Goal: Information Seeking & Learning: Learn about a topic

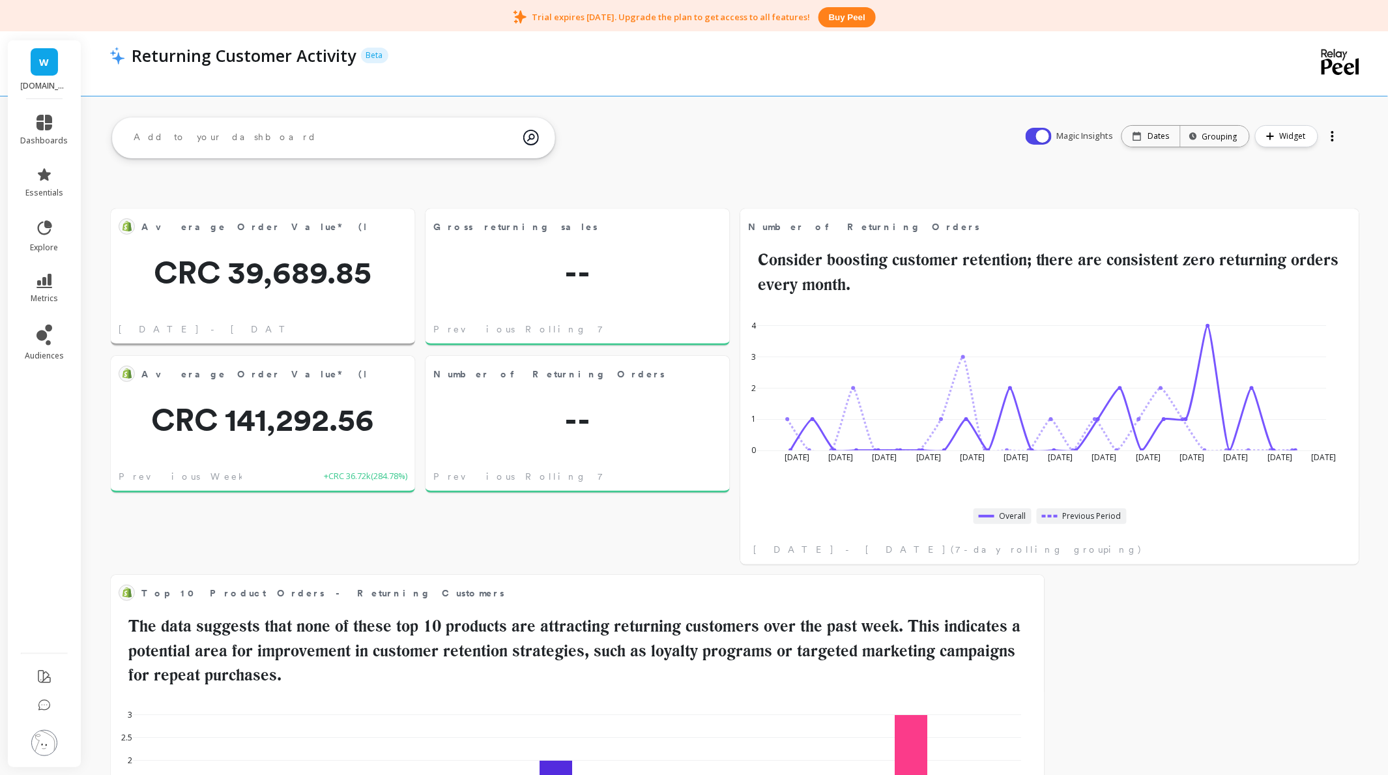
click at [39, 113] on li "dashboards" at bounding box center [44, 130] width 63 height 47
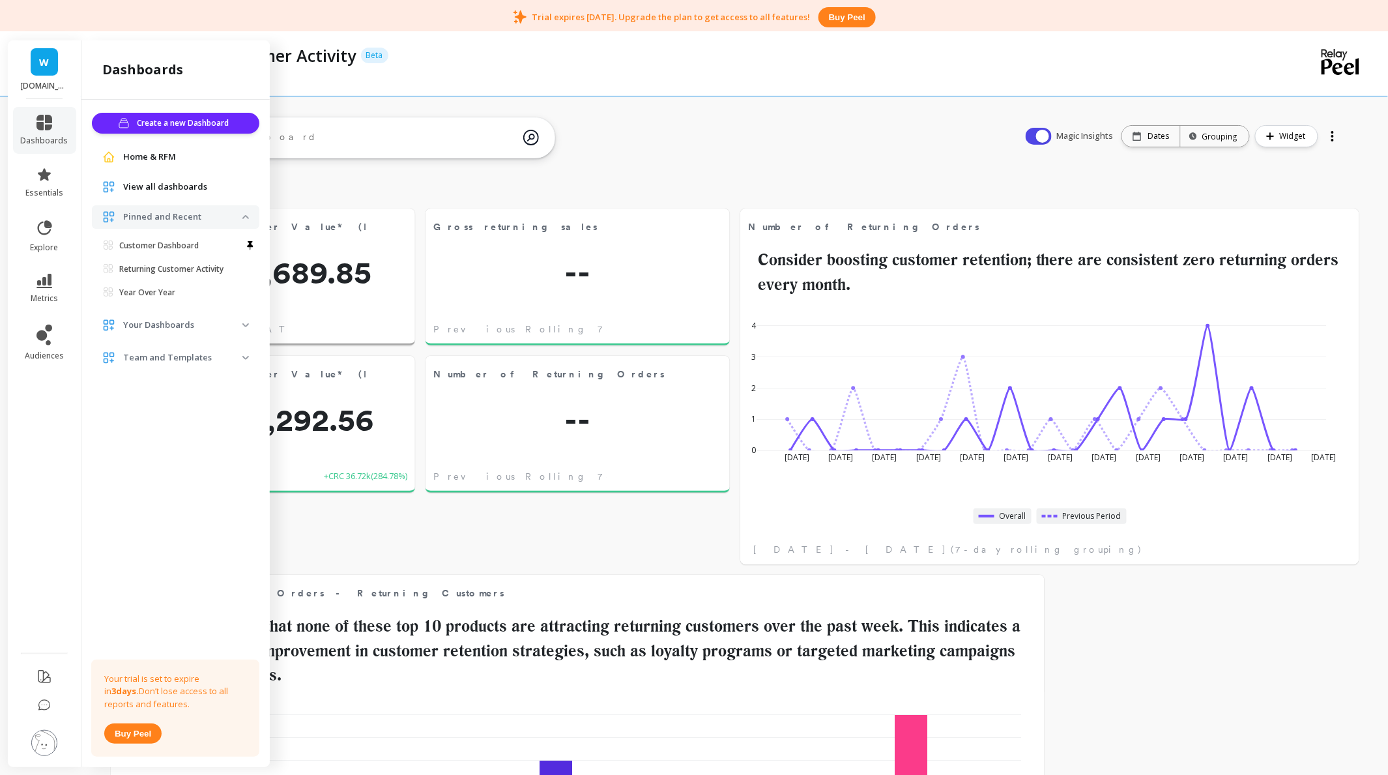
click at [152, 185] on span "View all dashboards" at bounding box center [165, 186] width 84 height 13
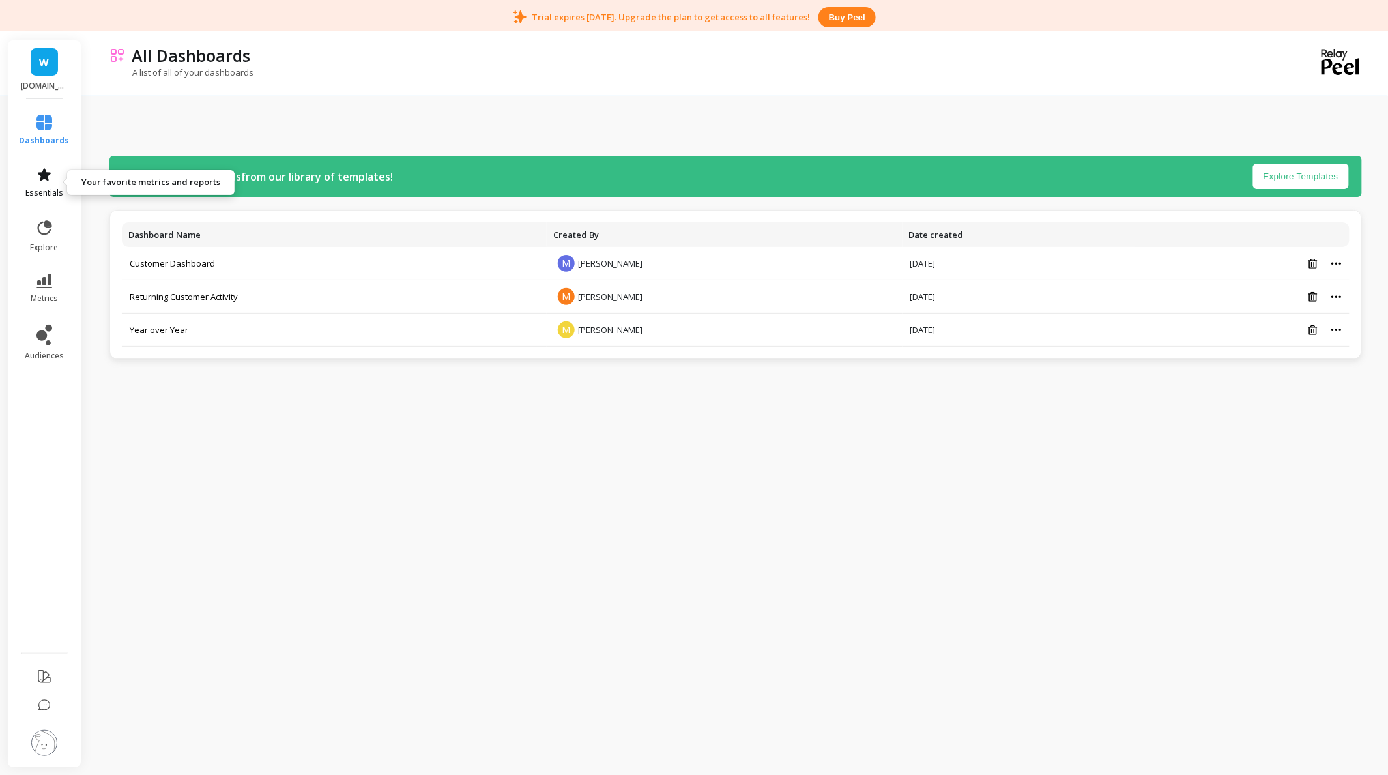
click at [50, 178] on icon at bounding box center [44, 175] width 16 height 16
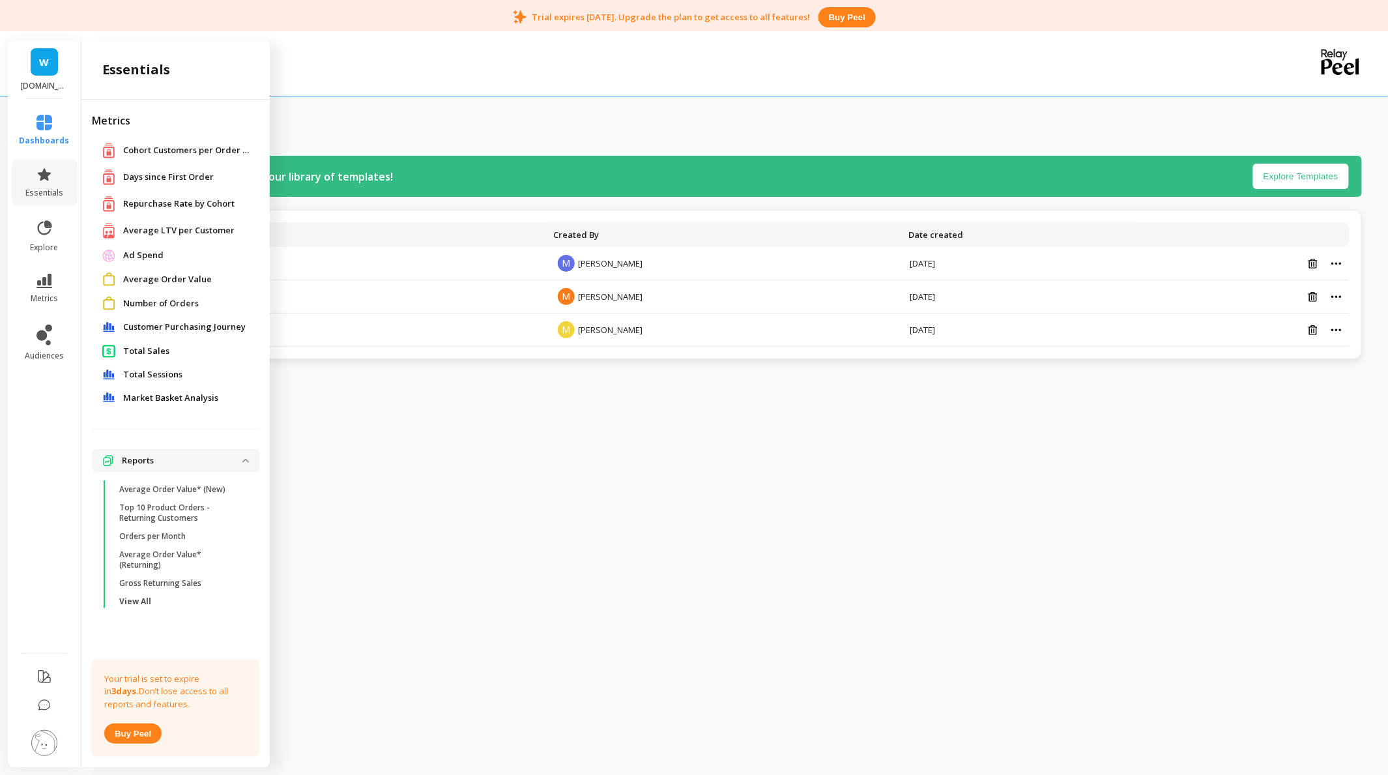
drag, startPoint x: 50, startPoint y: 178, endPoint x: 27, endPoint y: 379, distance: 202.0
click at [27, 379] on ul "dashboards essentials explore metrics audiences" at bounding box center [45, 372] width 76 height 530
click at [45, 225] on icon at bounding box center [45, 227] width 14 height 14
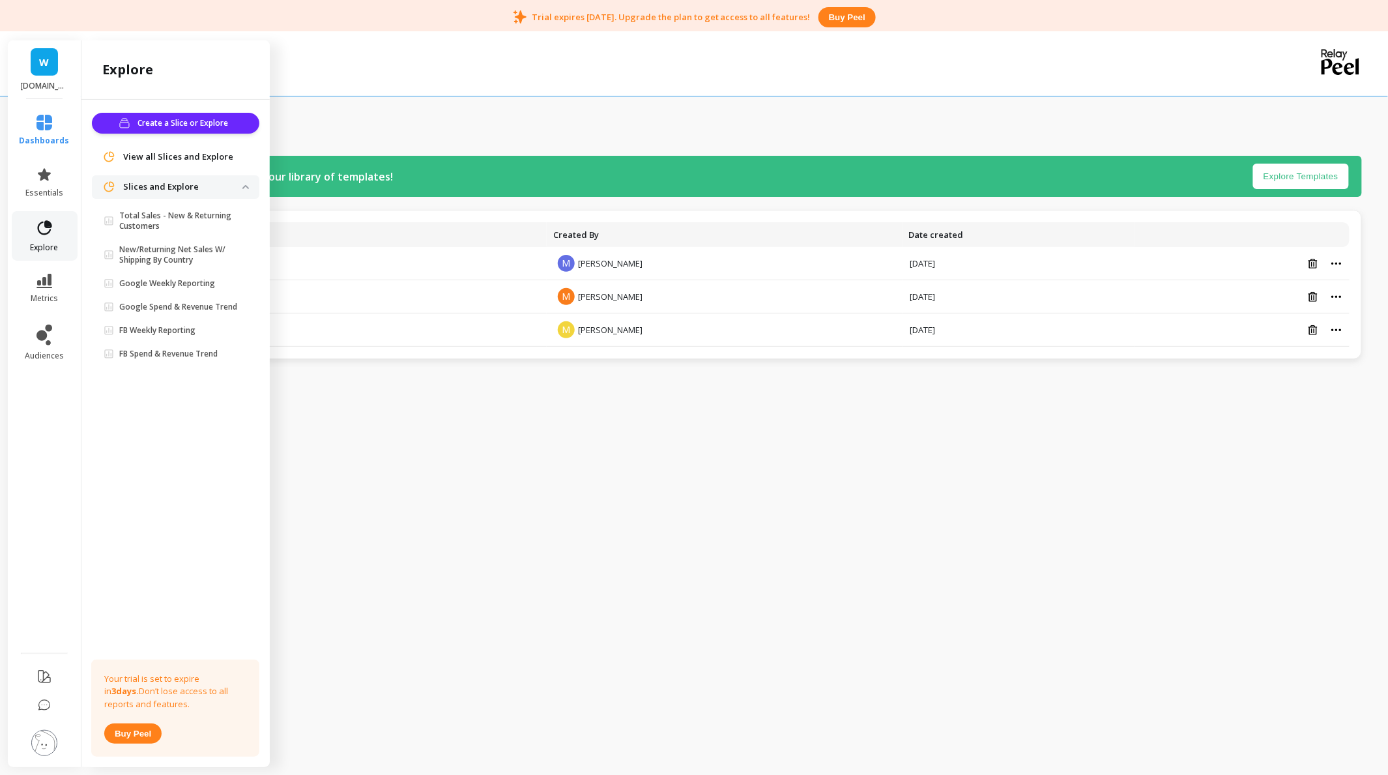
click at [56, 233] on link "explore" at bounding box center [45, 236] width 50 height 34
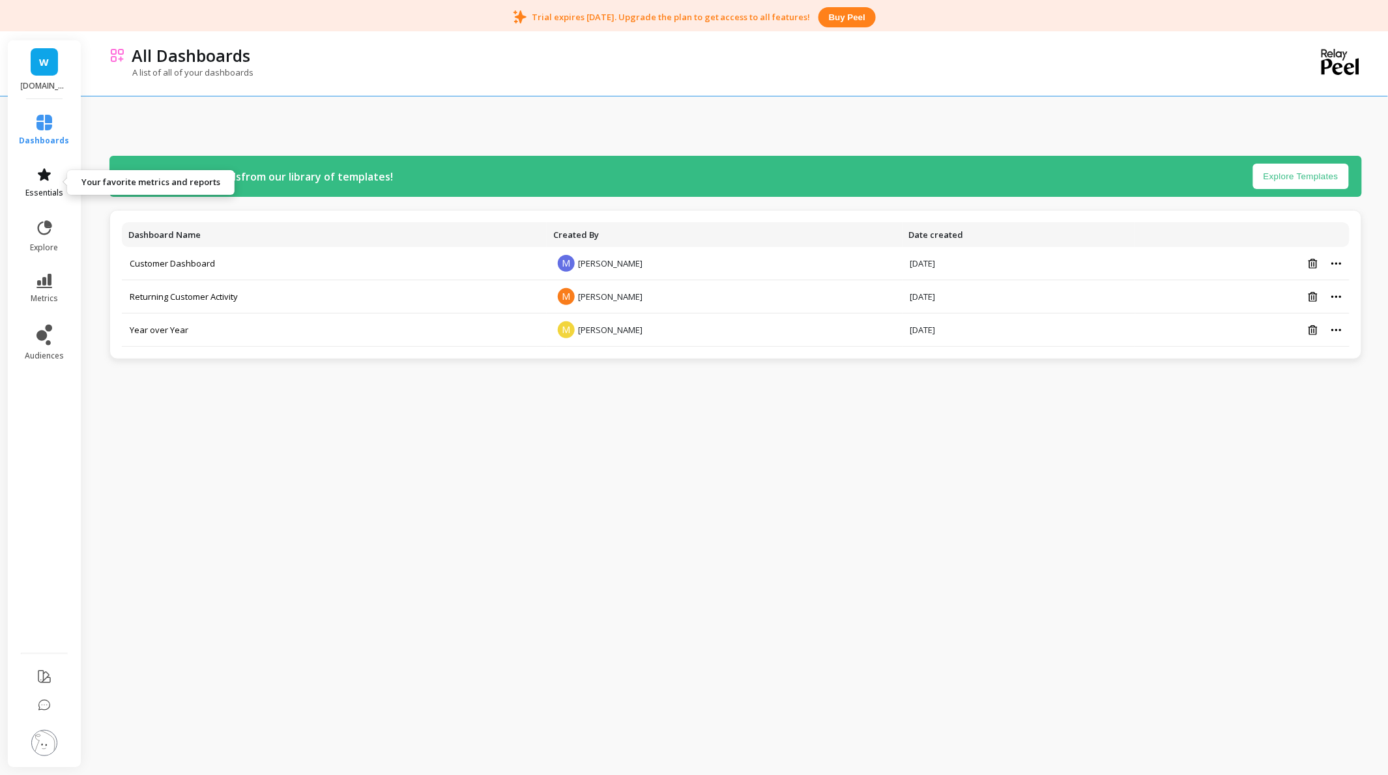
click at [44, 172] on icon at bounding box center [44, 174] width 13 height 12
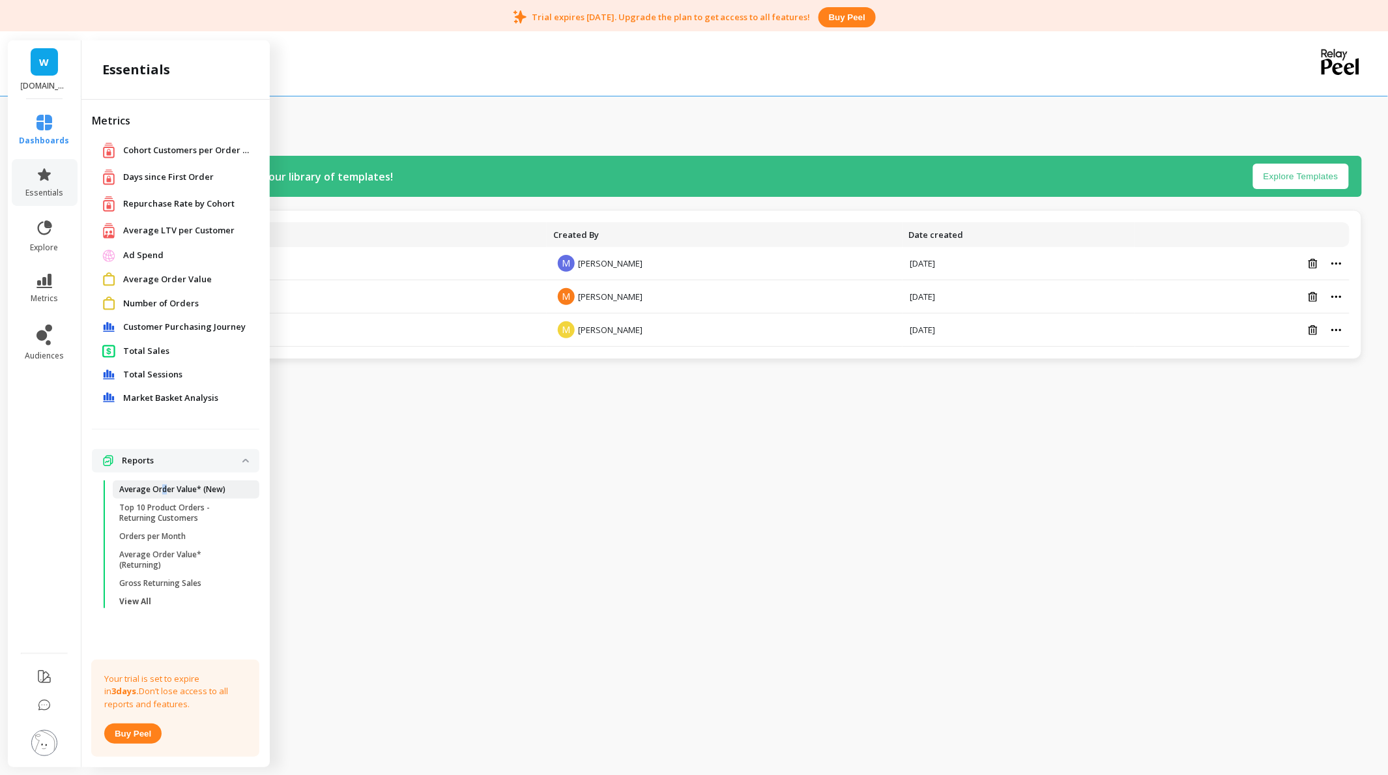
click at [165, 484] on p "Average Order Value* (New)" at bounding box center [172, 489] width 106 height 10
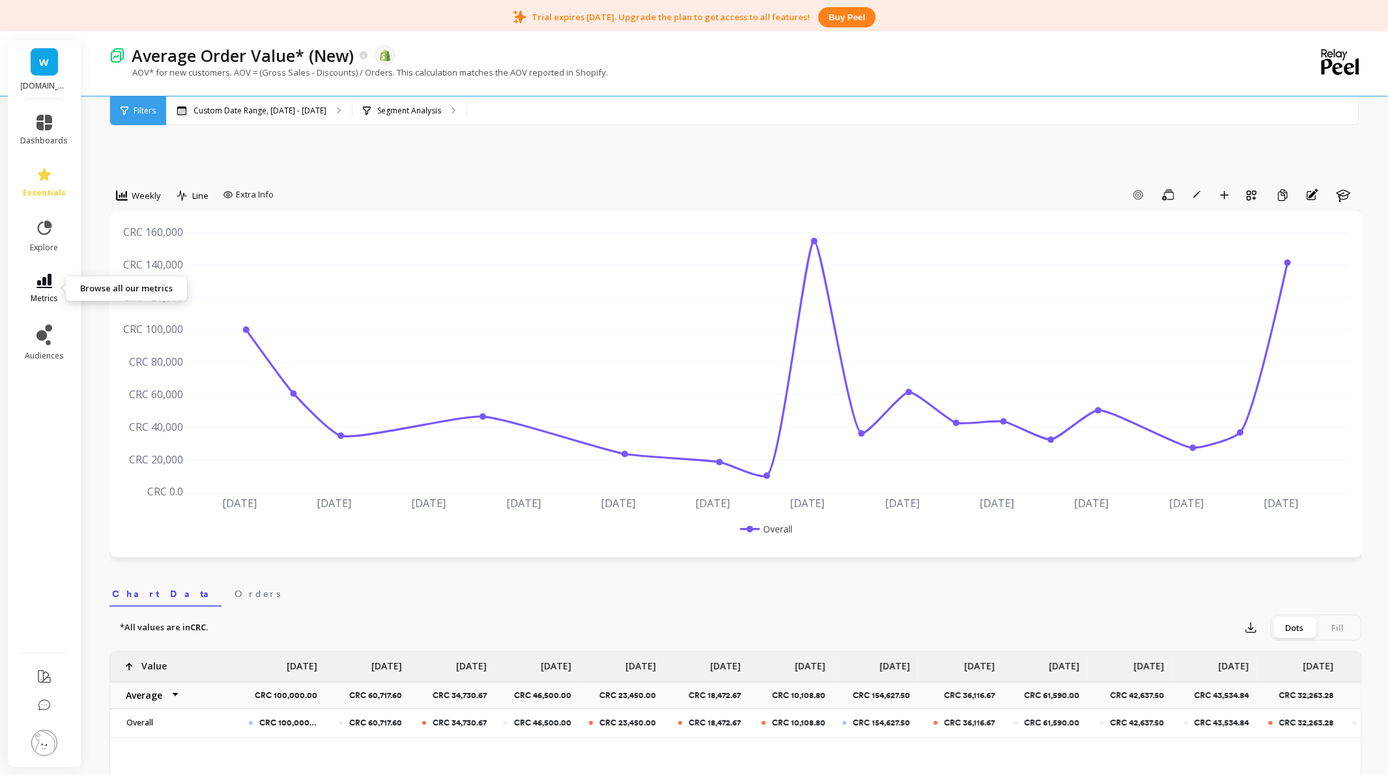
click at [42, 280] on icon at bounding box center [44, 281] width 16 height 14
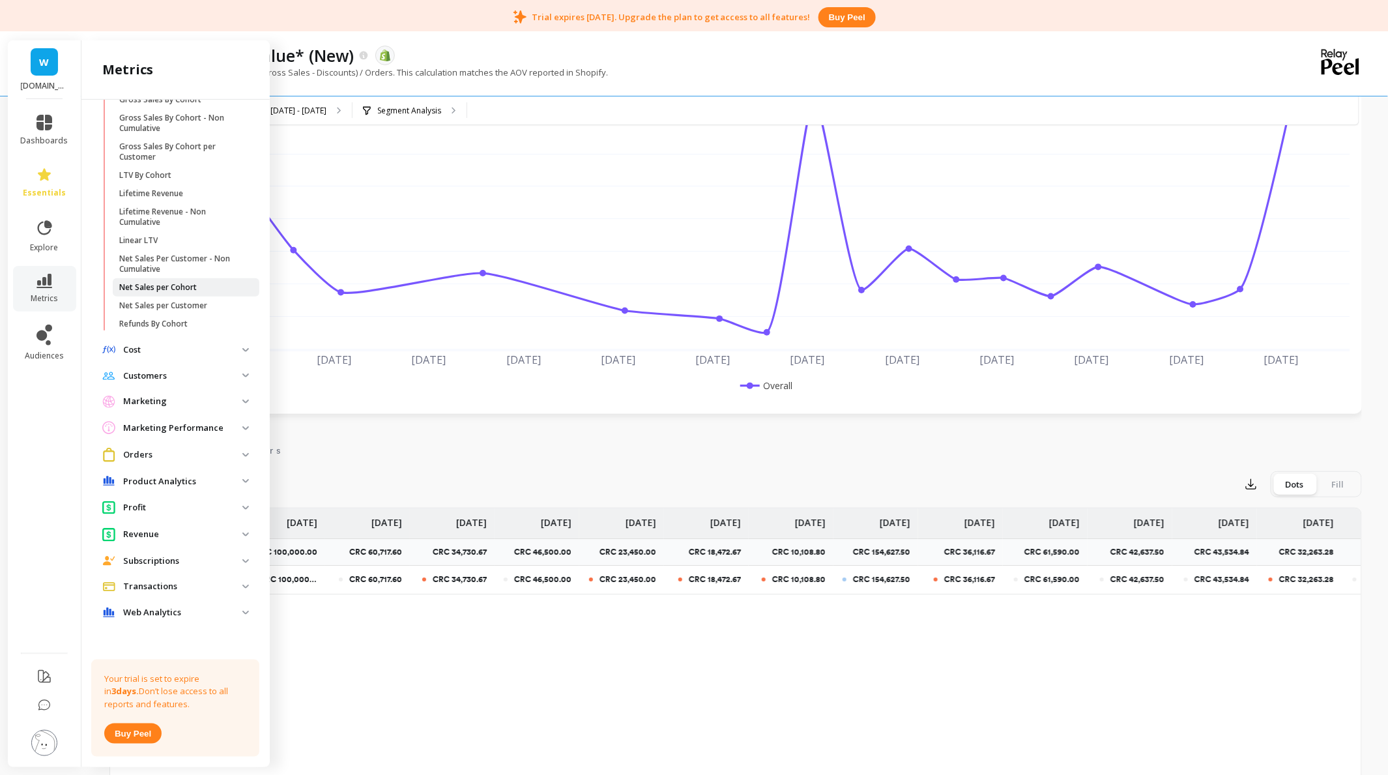
scroll to position [261, 0]
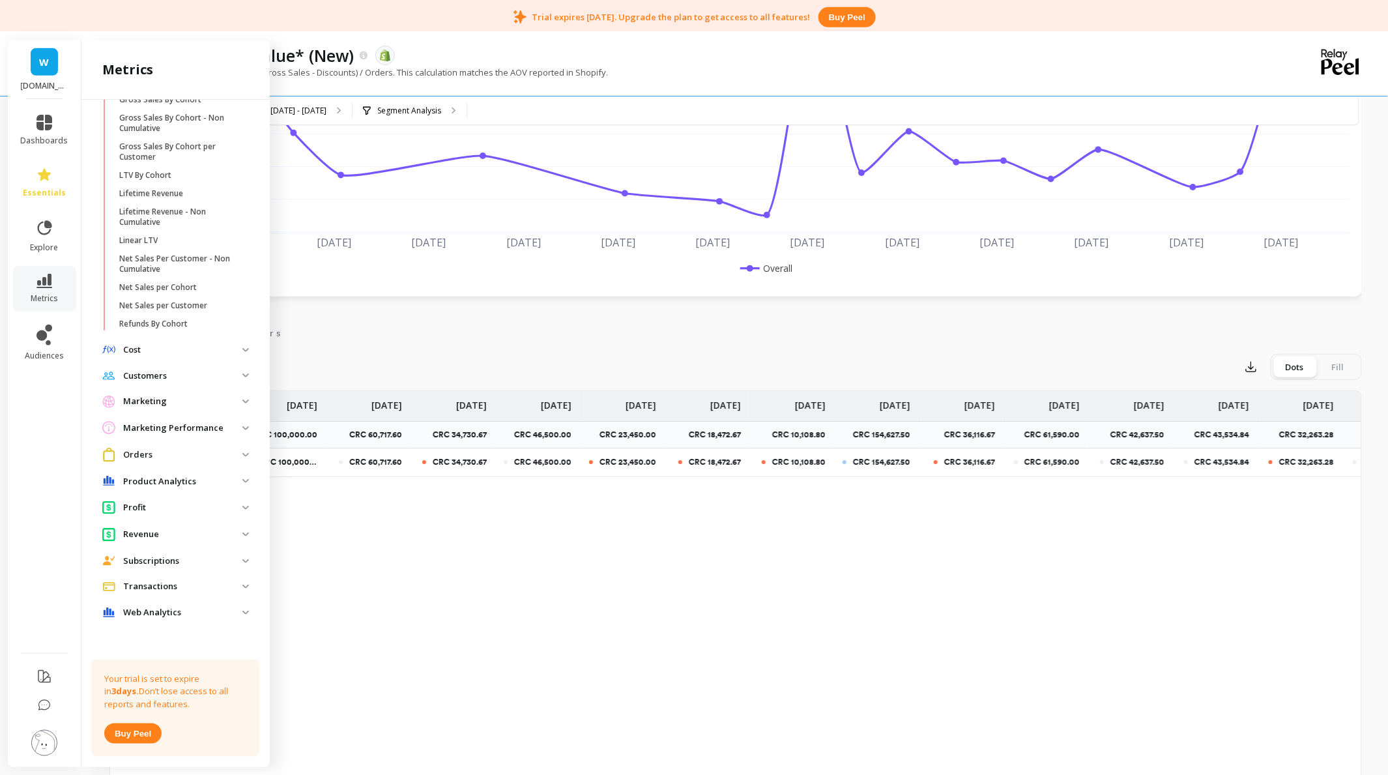
click at [156, 351] on p "Cost" at bounding box center [182, 349] width 119 height 13
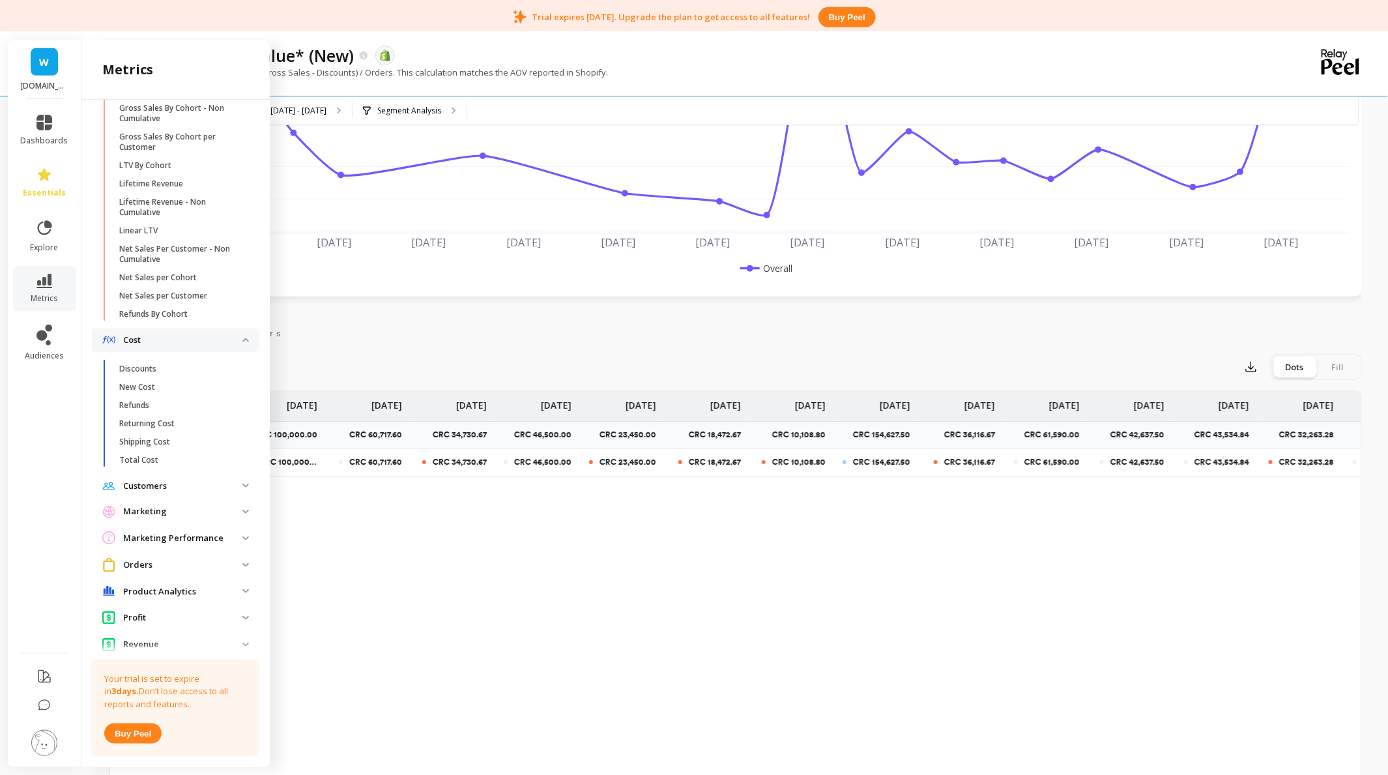
click at [188, 493] on p "Customers" at bounding box center [182, 486] width 119 height 13
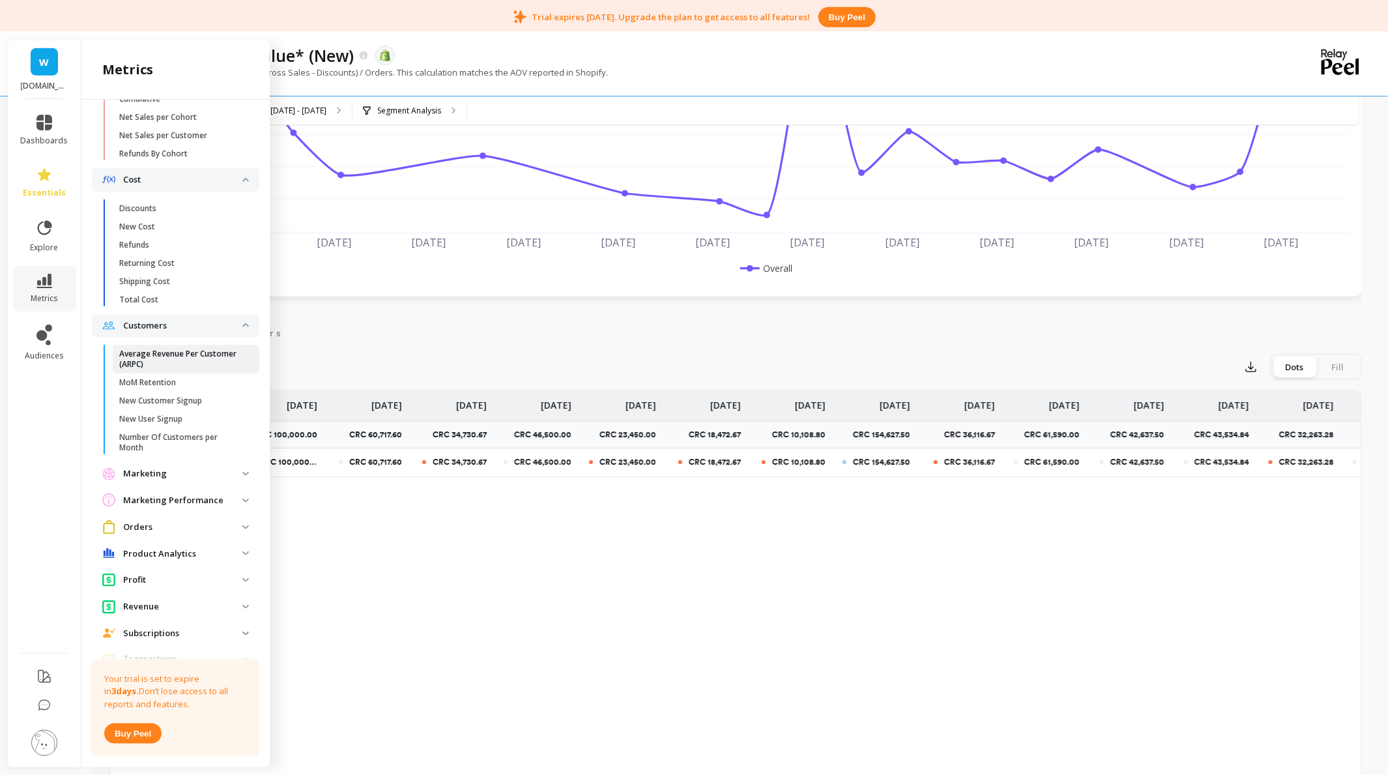
scroll to position [608, 0]
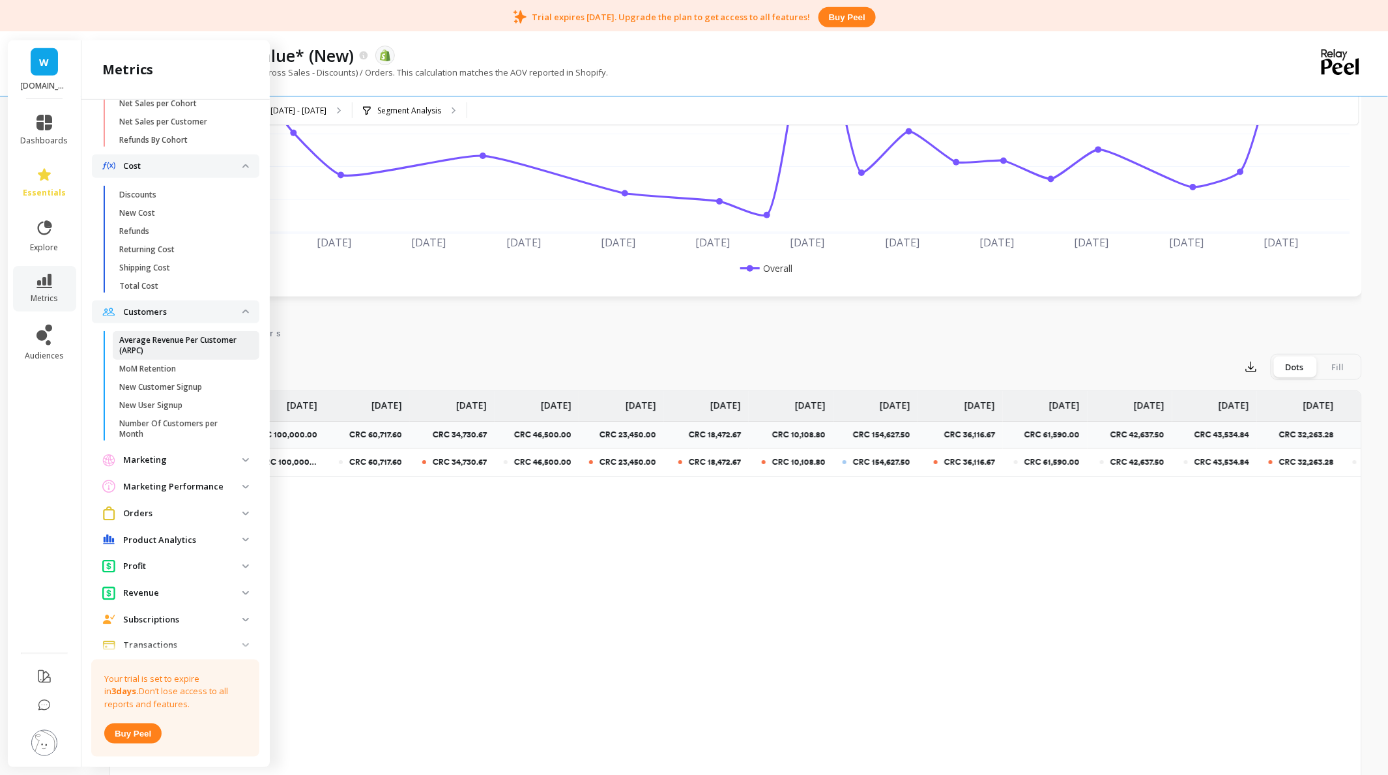
click at [180, 356] on p "Average Revenue Per Customer (ARPC)" at bounding box center [181, 345] width 124 height 21
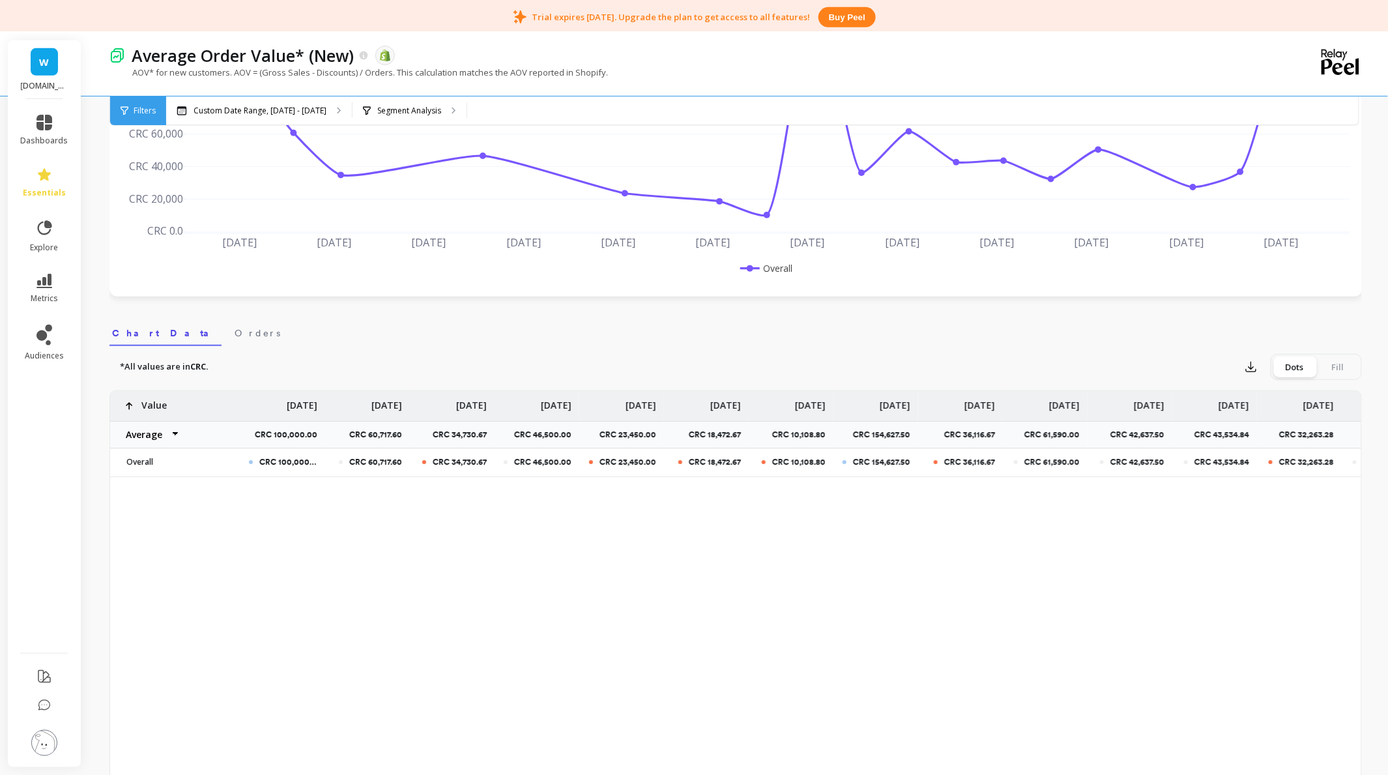
scroll to position [0, 0]
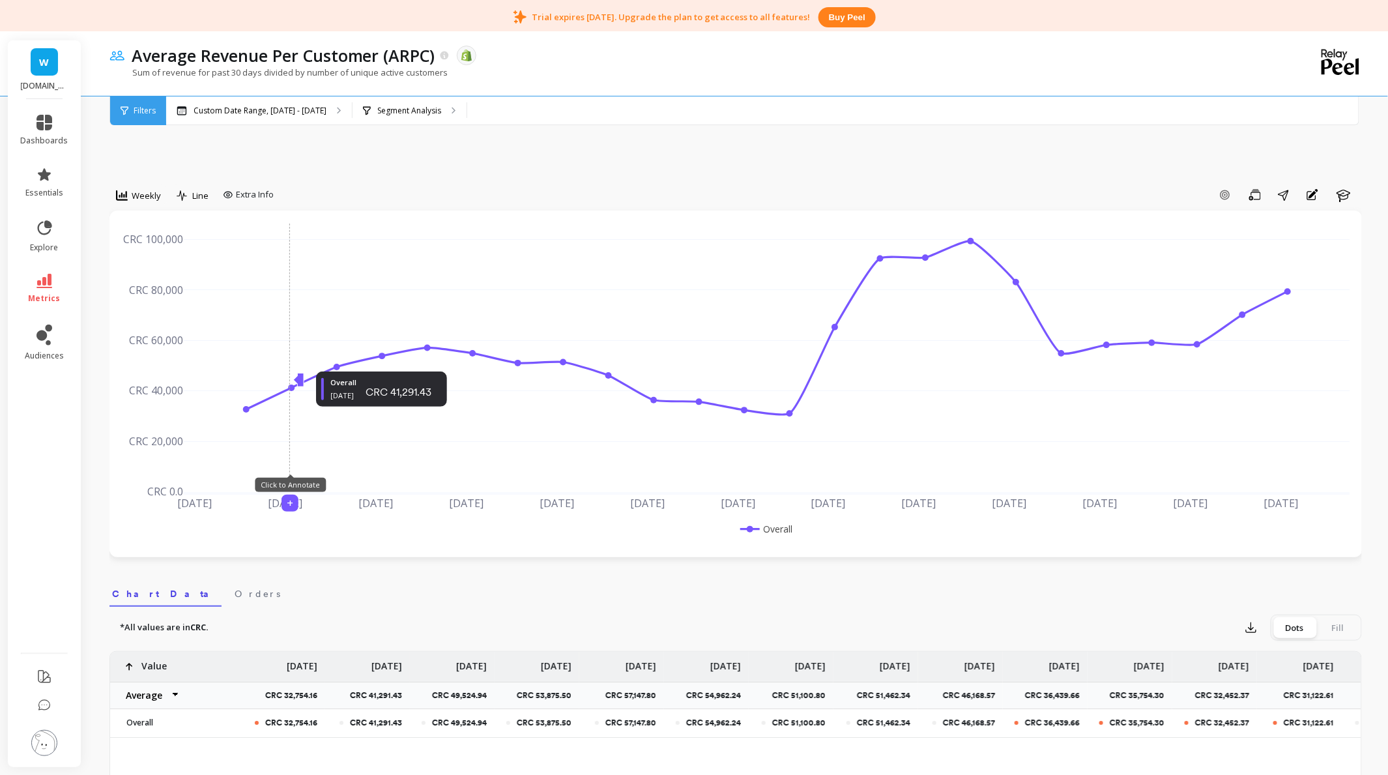
drag, startPoint x: 301, startPoint y: 280, endPoint x: 279, endPoint y: 238, distance: 47.2
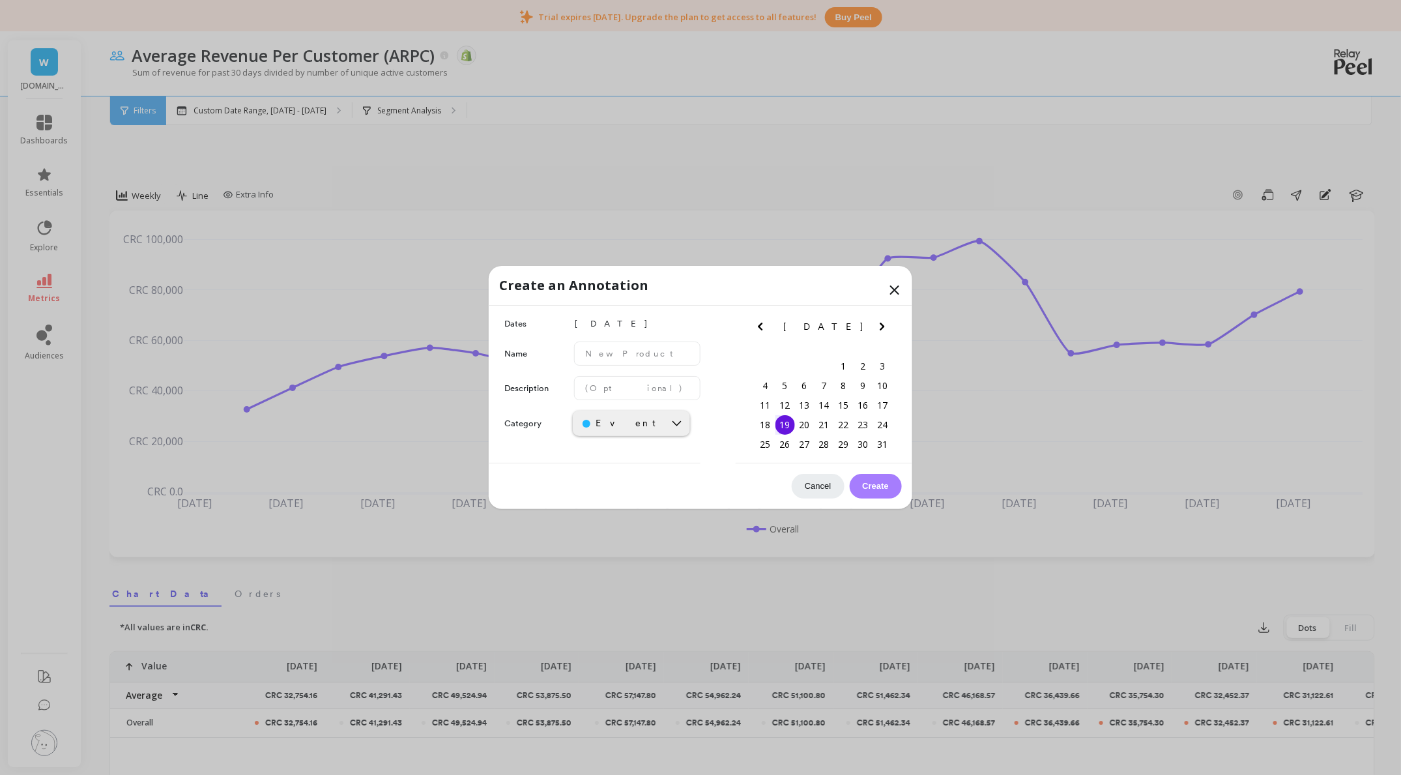
drag, startPoint x: 382, startPoint y: 345, endPoint x: 553, endPoint y: 486, distance: 221.8
click at [553, 486] on div "Cancel This feature is not available on your current plan. Upgrade to unlock th…" at bounding box center [701, 486] width 424 height 46
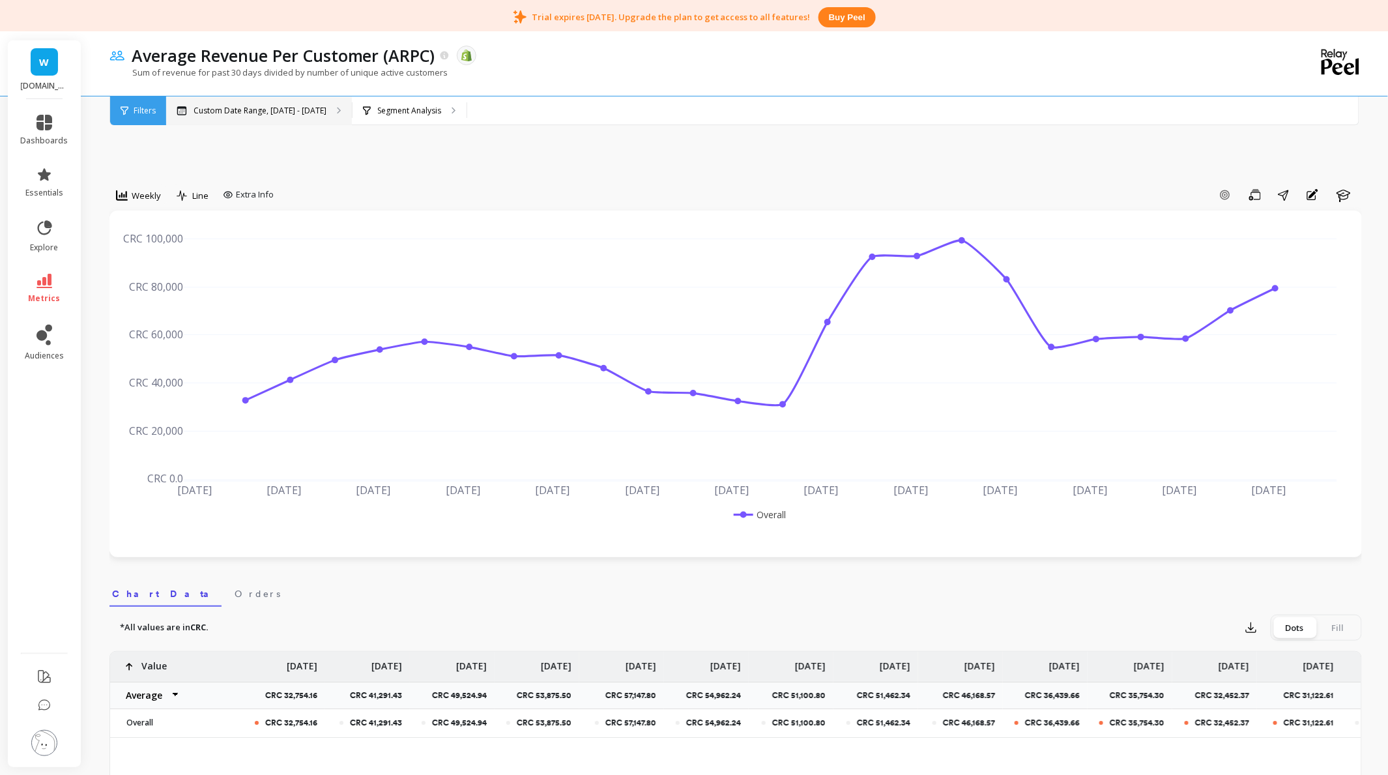
click at [279, 108] on p "Custom Date Range, [DATE] - [DATE]" at bounding box center [260, 111] width 133 height 10
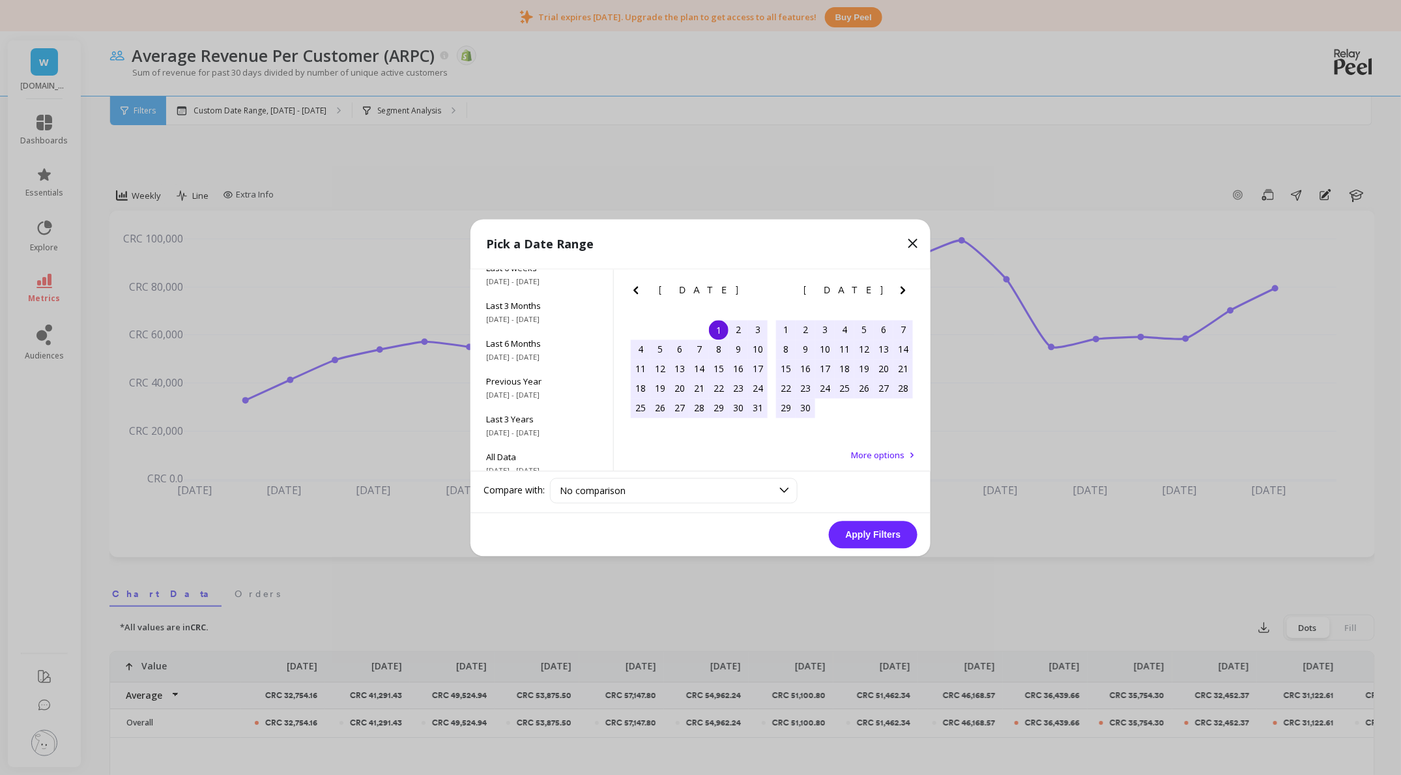
scroll to position [176, 0]
click at [546, 454] on span "[DATE] - [DATE]" at bounding box center [541, 459] width 111 height 10
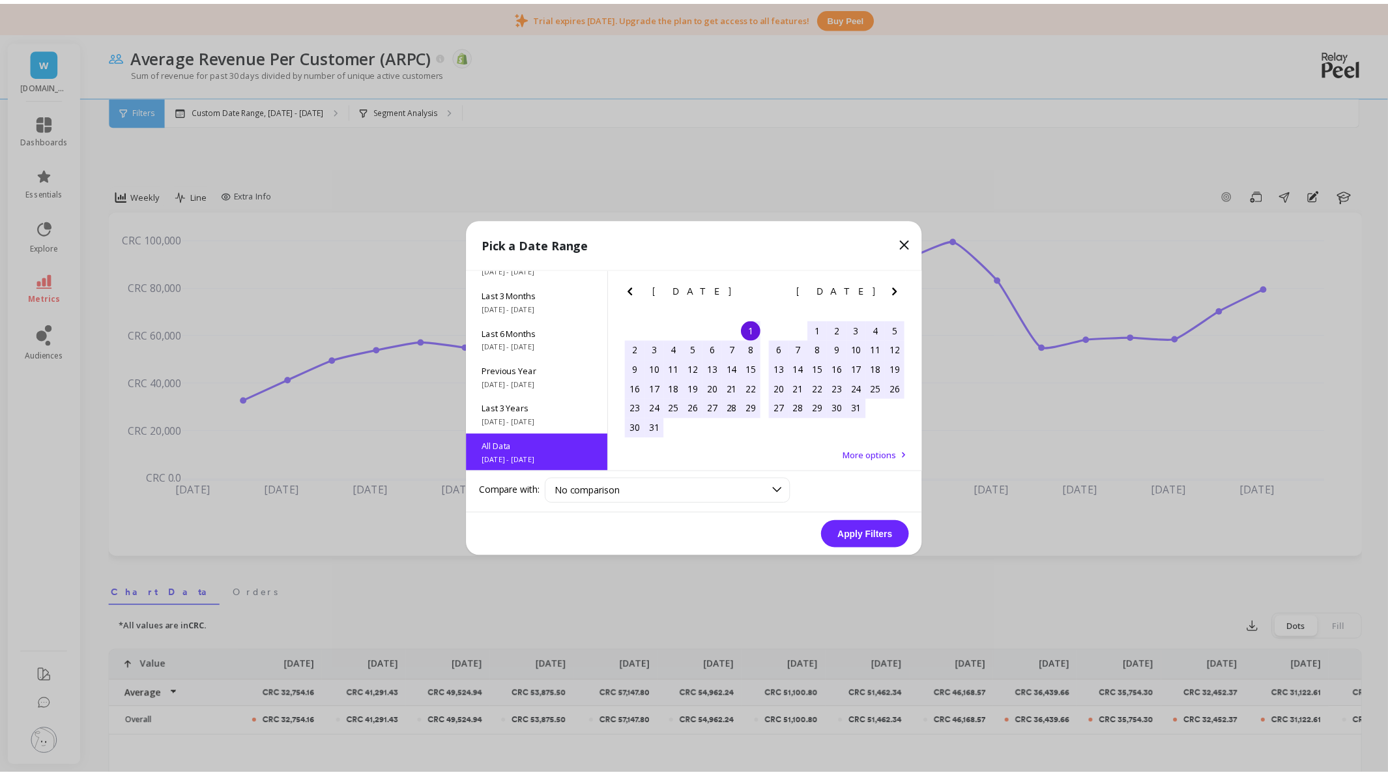
scroll to position [1, 0]
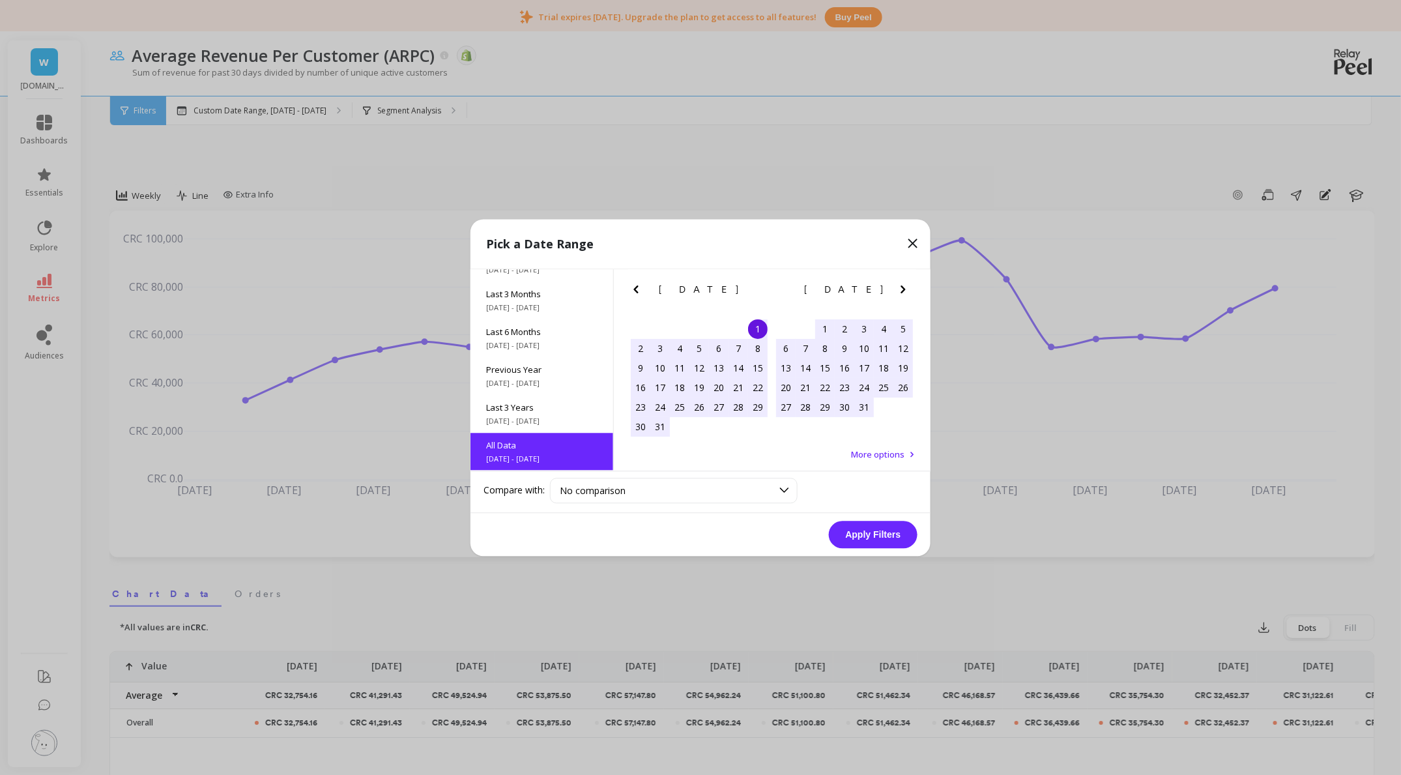
drag, startPoint x: 929, startPoint y: 530, endPoint x: 881, endPoint y: 542, distance: 49.2
click at [881, 542] on button "Apply Filters" at bounding box center [873, 534] width 89 height 27
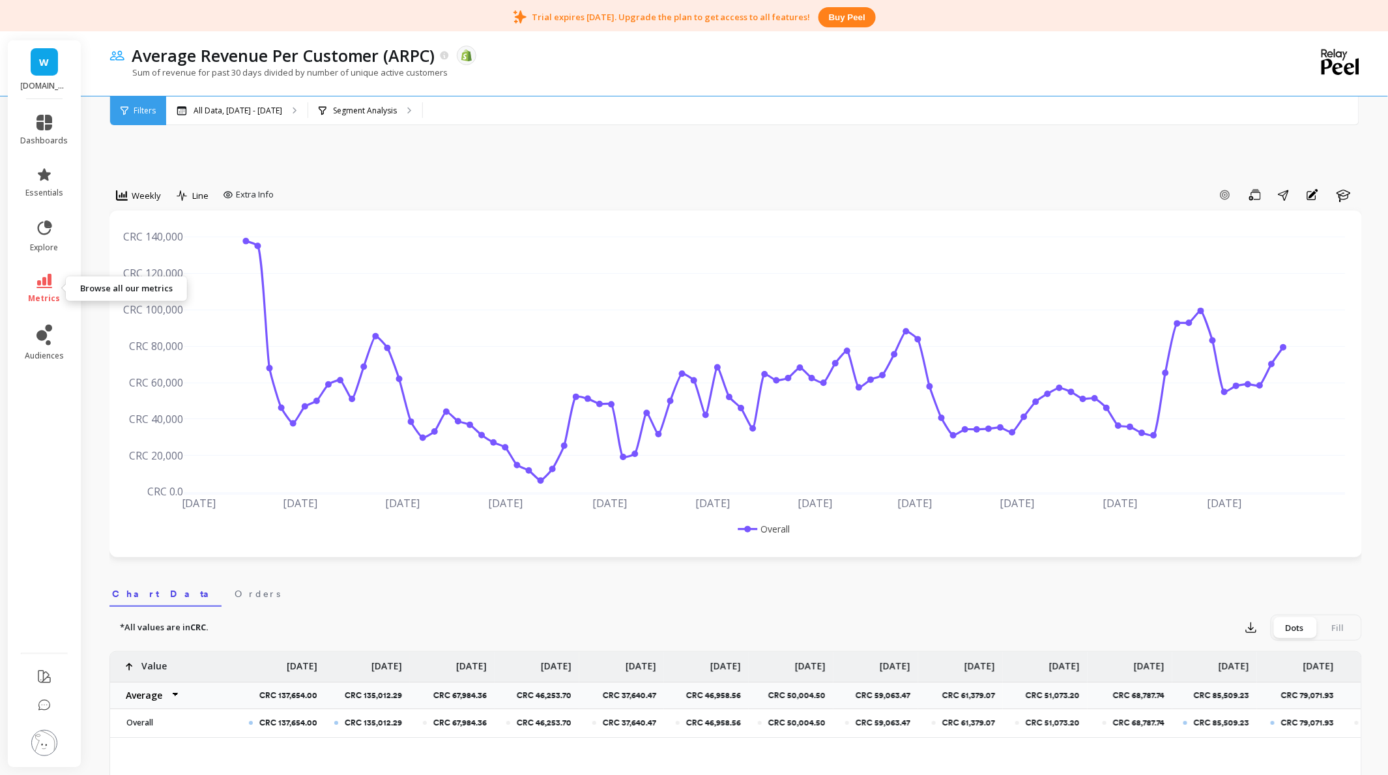
click at [40, 283] on icon at bounding box center [44, 281] width 16 height 14
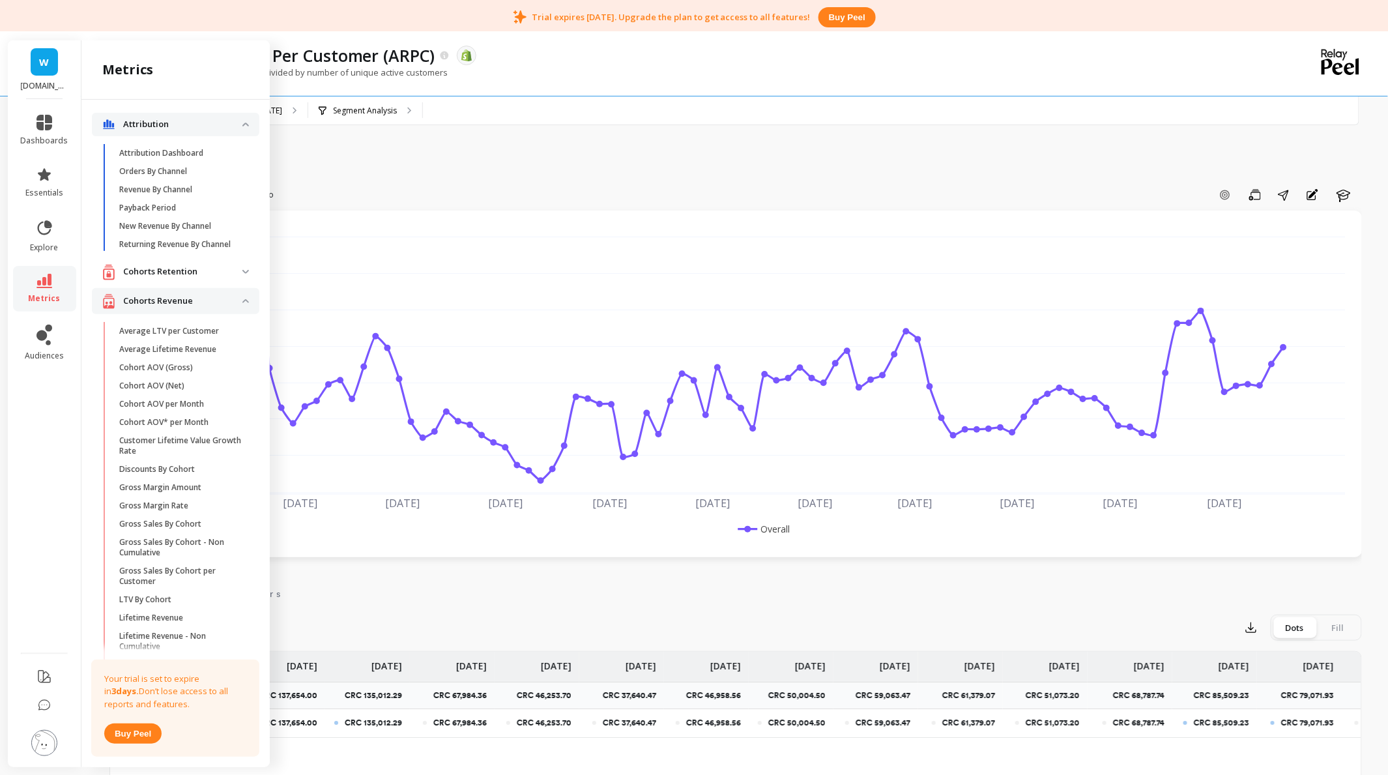
scroll to position [608, 0]
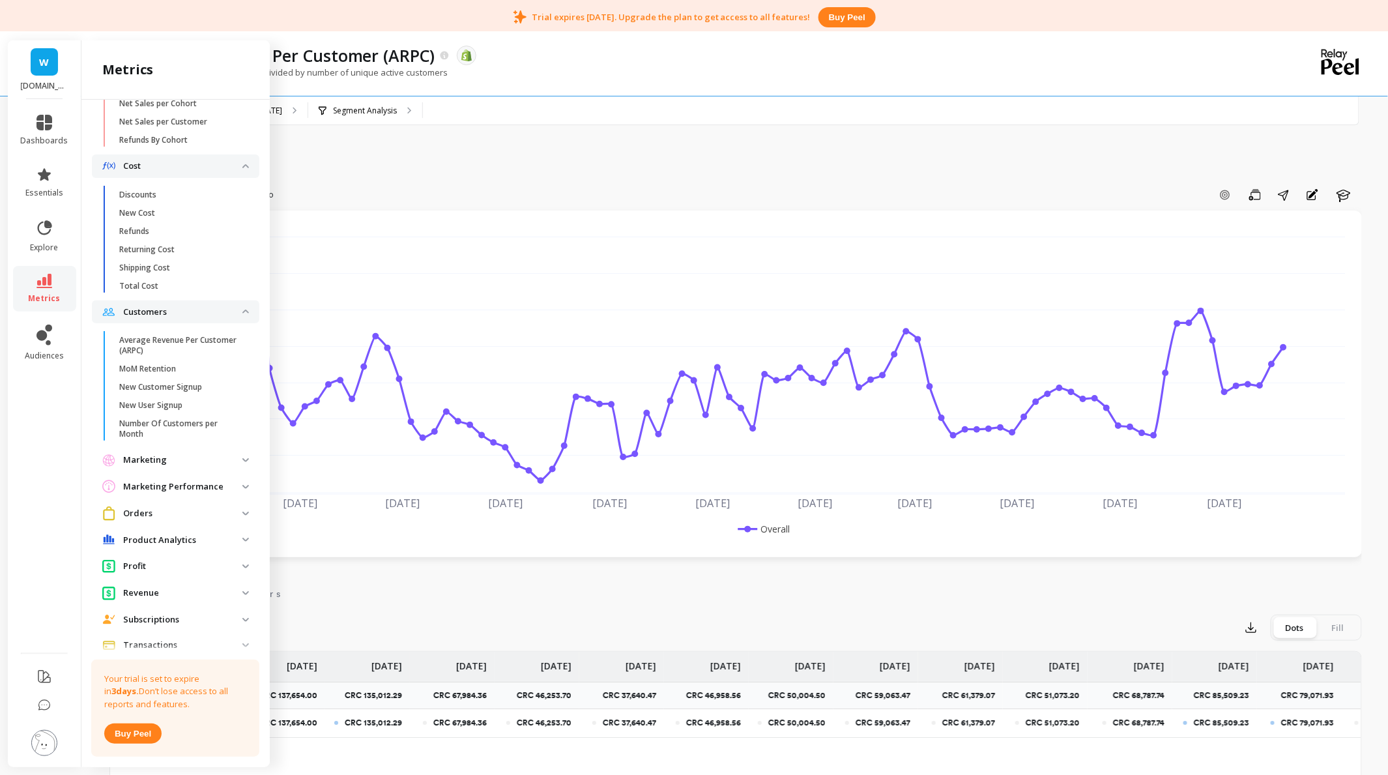
drag, startPoint x: 128, startPoint y: 309, endPoint x: 93, endPoint y: 388, distance: 86.9
click at [93, 388] on li "Customers Average Revenue Per Customer (ARPC) MoM Retention New Customer Signup…" at bounding box center [175, 374] width 167 height 149
drag, startPoint x: 93, startPoint y: 388, endPoint x: 94, endPoint y: 382, distance: 6.6
drag, startPoint x: 94, startPoint y: 382, endPoint x: 90, endPoint y: 397, distance: 15.5
click at [90, 397] on div "Attribution Attribution Dashboard Orders By Channel Revenue By Channel Payback …" at bounding box center [175, 431] width 188 height 662
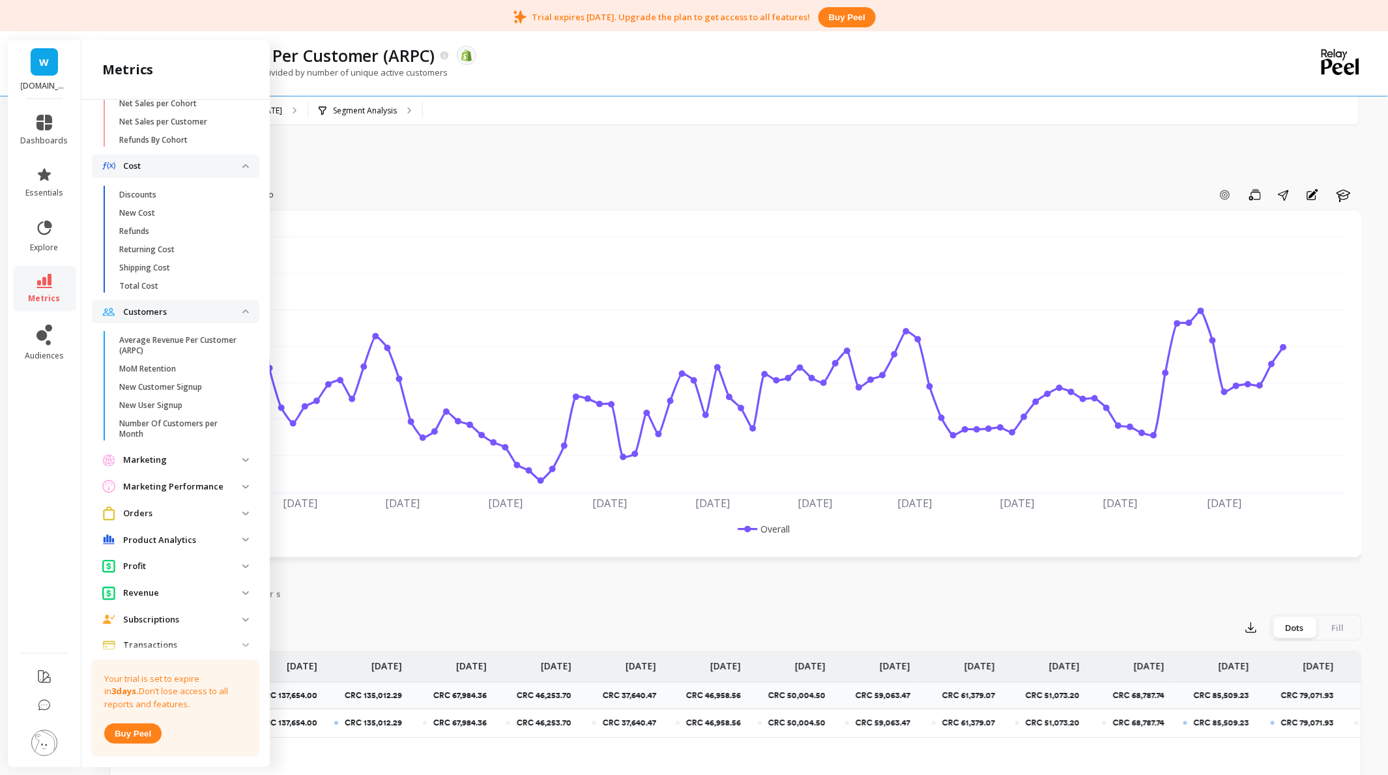
drag, startPoint x: 90, startPoint y: 397, endPoint x: 97, endPoint y: 429, distance: 32.7
click at [97, 429] on ul "Average Revenue Per Customer (ARPC) MoM Retention New Customer Signup New User …" at bounding box center [178, 389] width 162 height 117
click at [137, 374] on p "MoM Retention" at bounding box center [147, 369] width 57 height 10
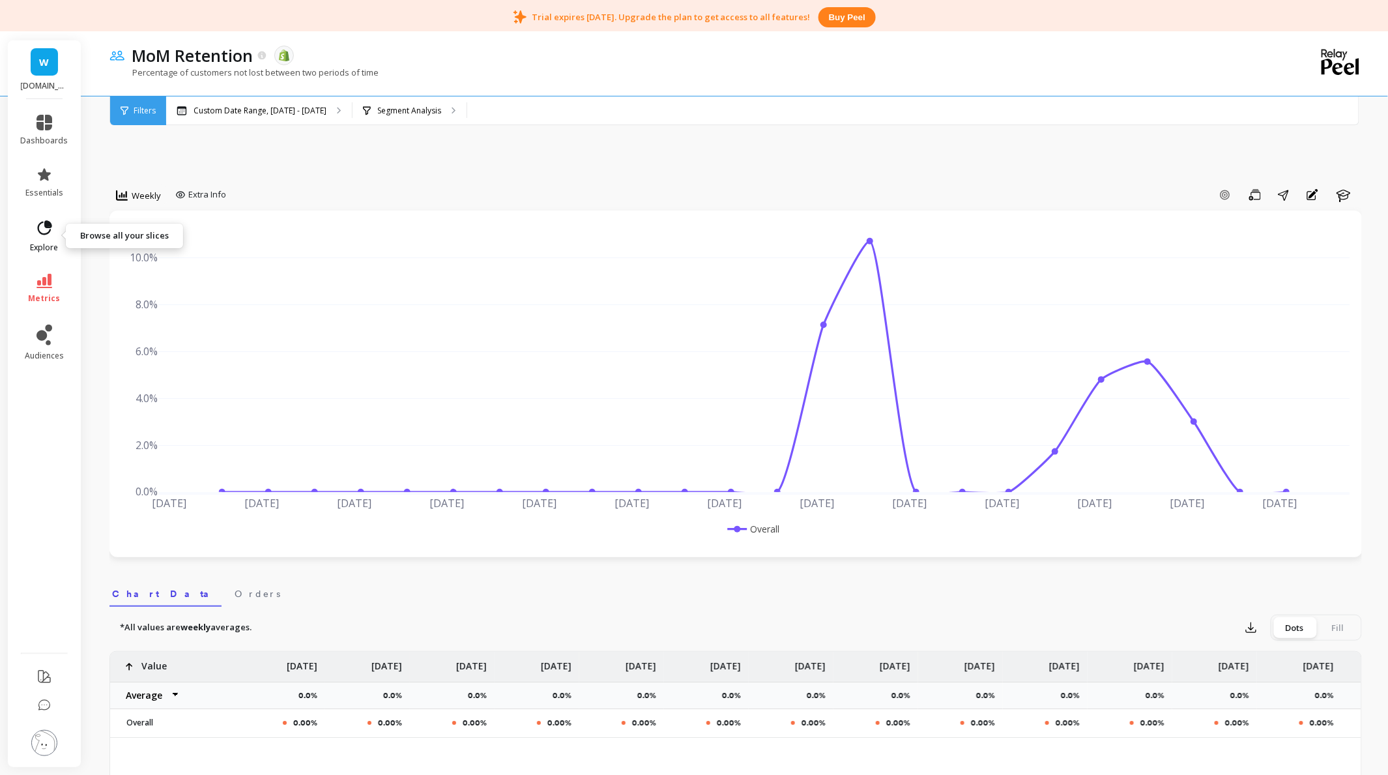
drag, startPoint x: 44, startPoint y: 230, endPoint x: 50, endPoint y: 235, distance: 6.9
click at [50, 233] on icon at bounding box center [44, 228] width 18 height 18
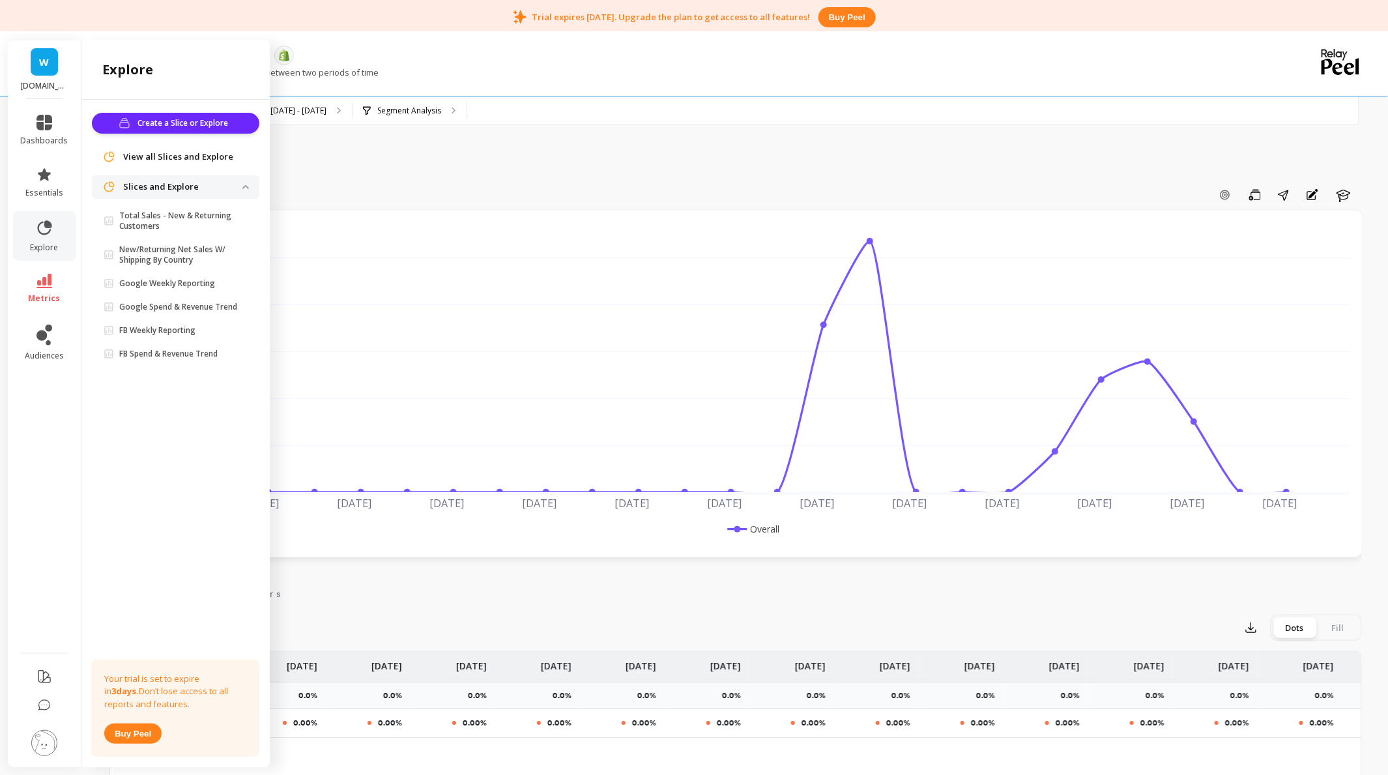
drag, startPoint x: 185, startPoint y: 361, endPoint x: 155, endPoint y: 304, distance: 64.7
click at [155, 304] on p "Google Spend & Revenue Trend" at bounding box center [178, 307] width 118 height 10
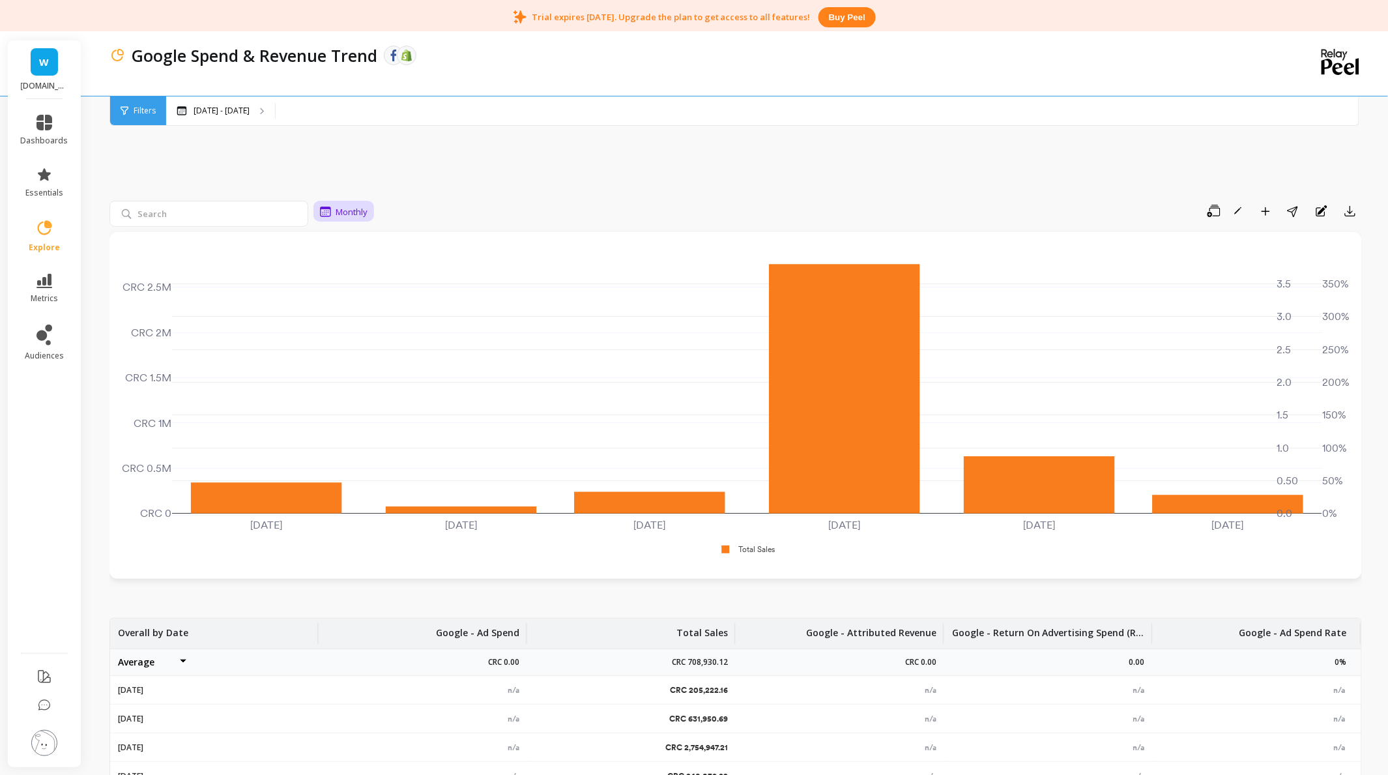
click at [351, 214] on span "Monthly" at bounding box center [352, 212] width 32 height 12
click at [1163, 151] on div "Monthly Save Rename Add to Dashboard Share Annotations Export May 2025 Jun 2025…" at bounding box center [735, 573] width 1252 height 942
drag, startPoint x: 1241, startPoint y: 214, endPoint x: 1215, endPoint y: 220, distance: 27.2
drag, startPoint x: 1215, startPoint y: 220, endPoint x: 1208, endPoint y: 218, distance: 6.8
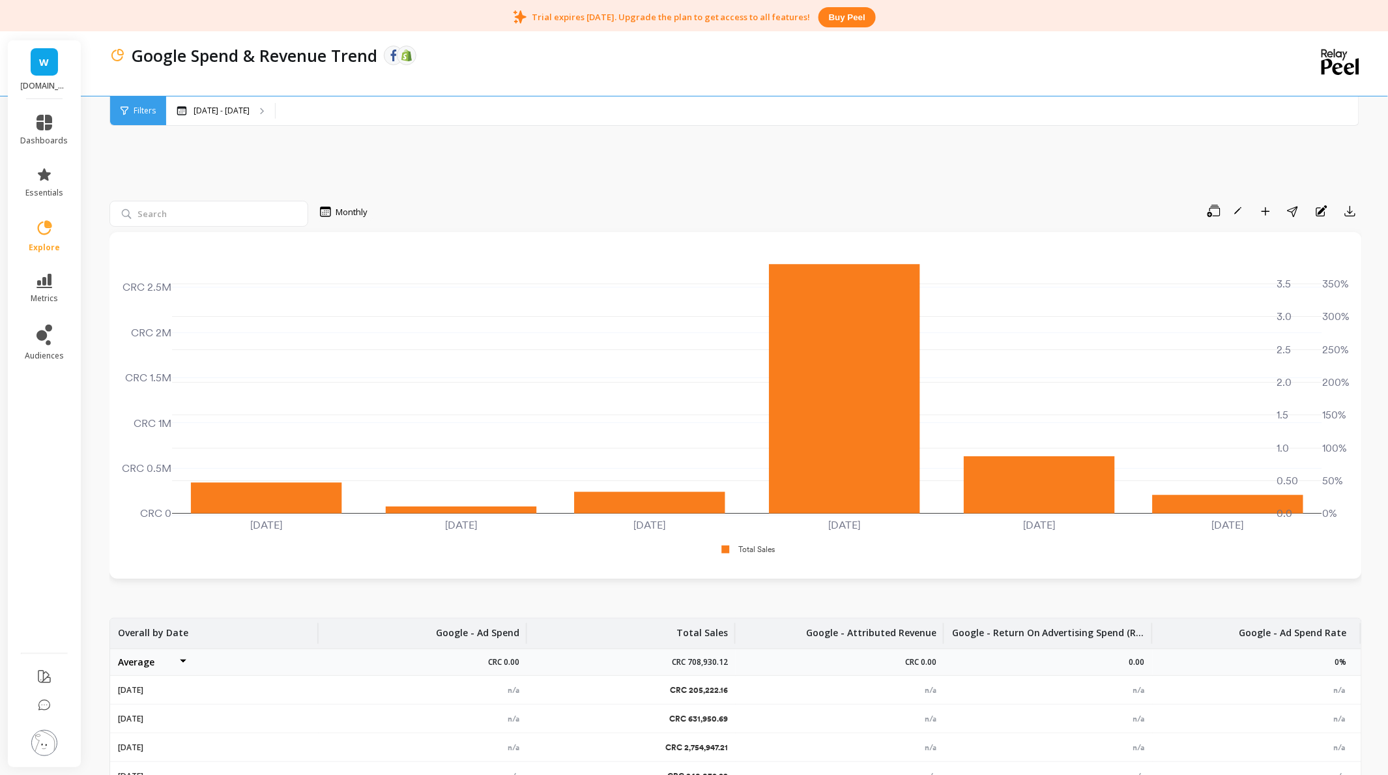
drag, startPoint x: 1208, startPoint y: 218, endPoint x: 1119, endPoint y: 162, distance: 105.1
click at [1119, 162] on div "Monthly Save Rename Add to Dashboard Share Annotations Export May 2025 Jun 2025…" at bounding box center [735, 573] width 1252 height 942
click at [1322, 207] on icon "button" at bounding box center [1321, 211] width 13 height 16
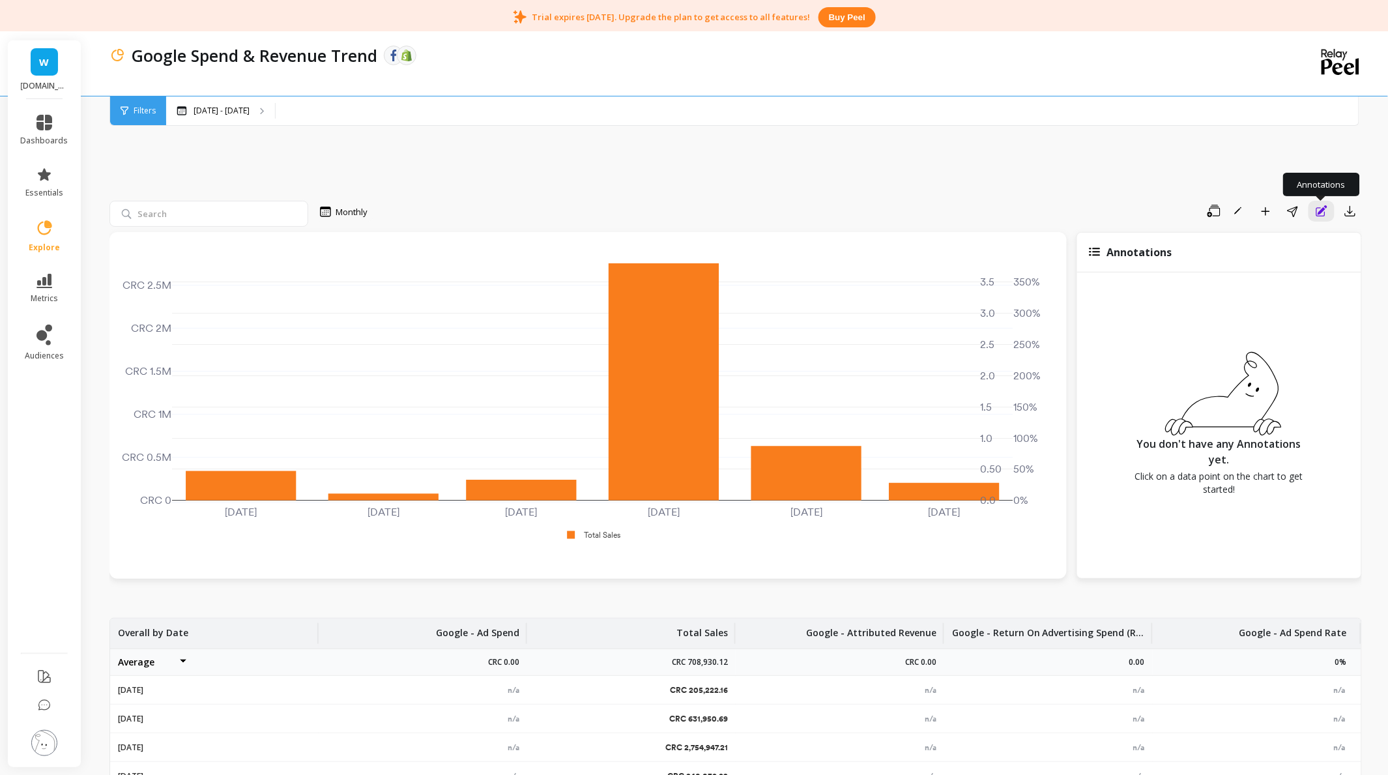
drag, startPoint x: 1317, startPoint y: 207, endPoint x: 1239, endPoint y: 170, distance: 86.0
click at [1237, 168] on div "Monthly Save Rename Add to Dashboard Share Annotations Export May 2025 Jun 2025…" at bounding box center [735, 573] width 1252 height 942
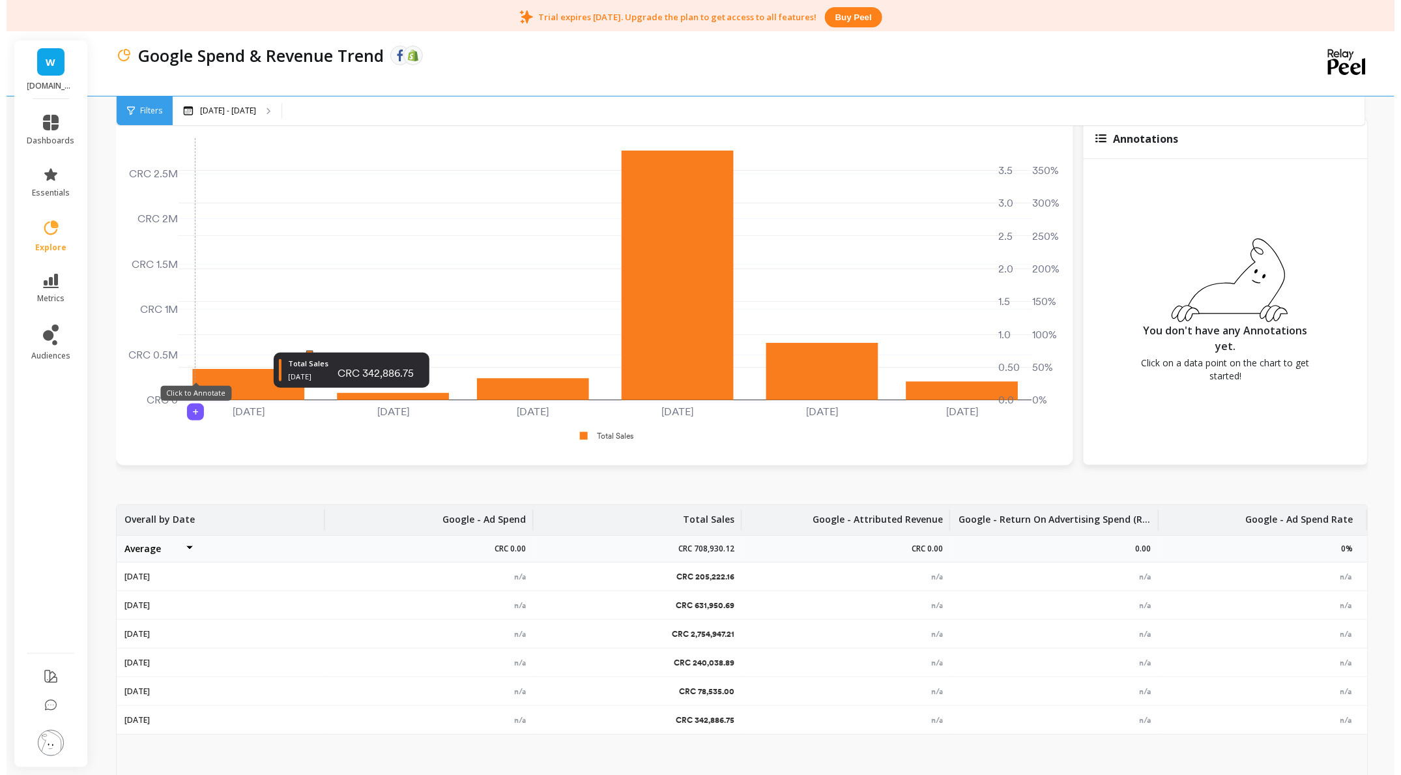
scroll to position [0, 0]
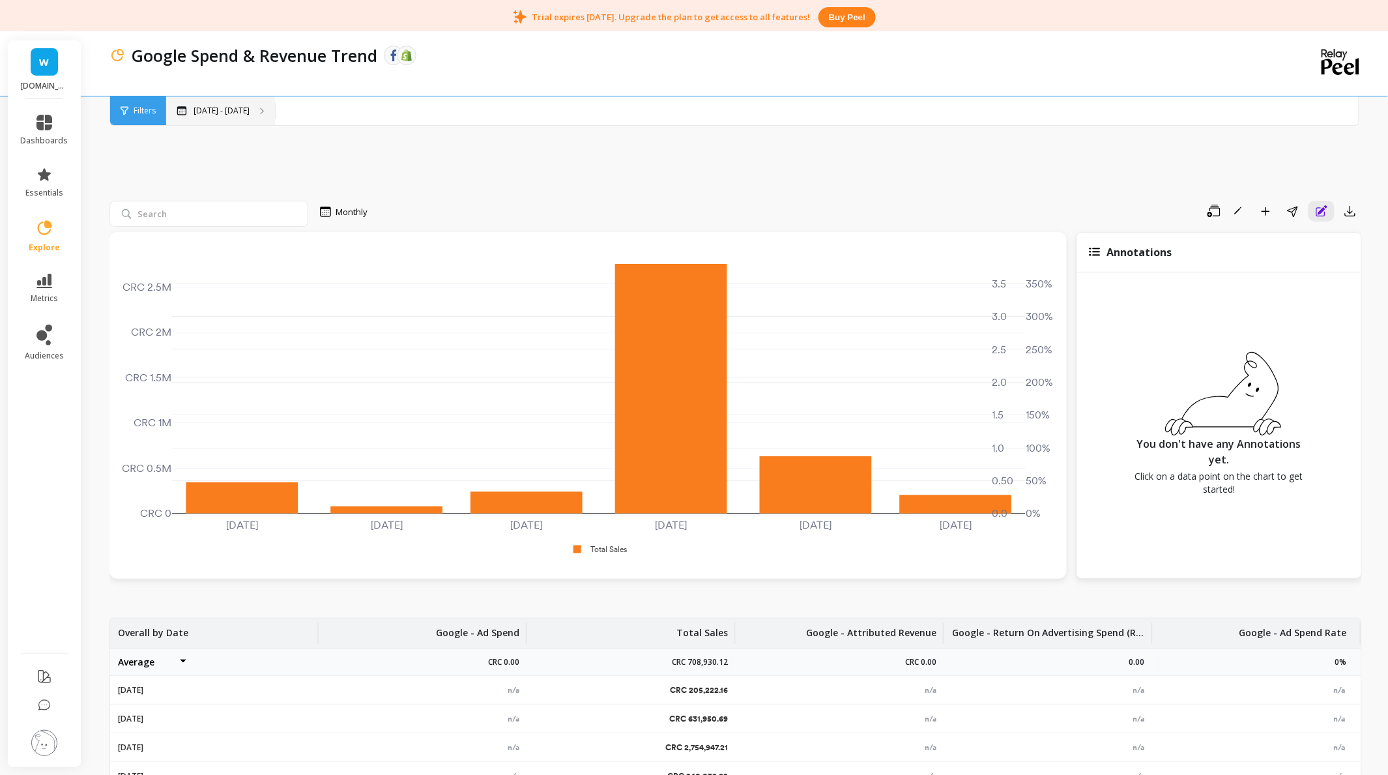
click at [232, 109] on p "May 1 - Oct 10" at bounding box center [222, 111] width 56 height 10
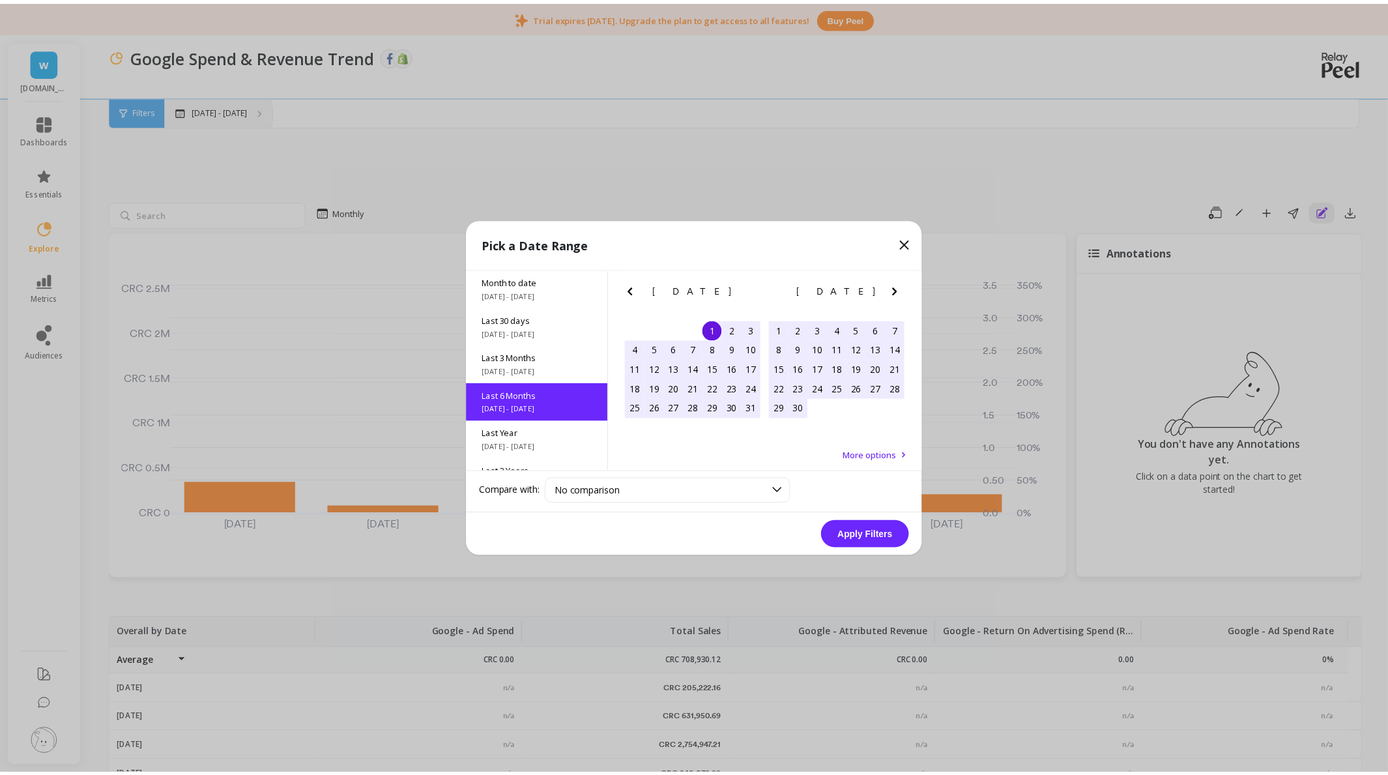
scroll to position [1, 0]
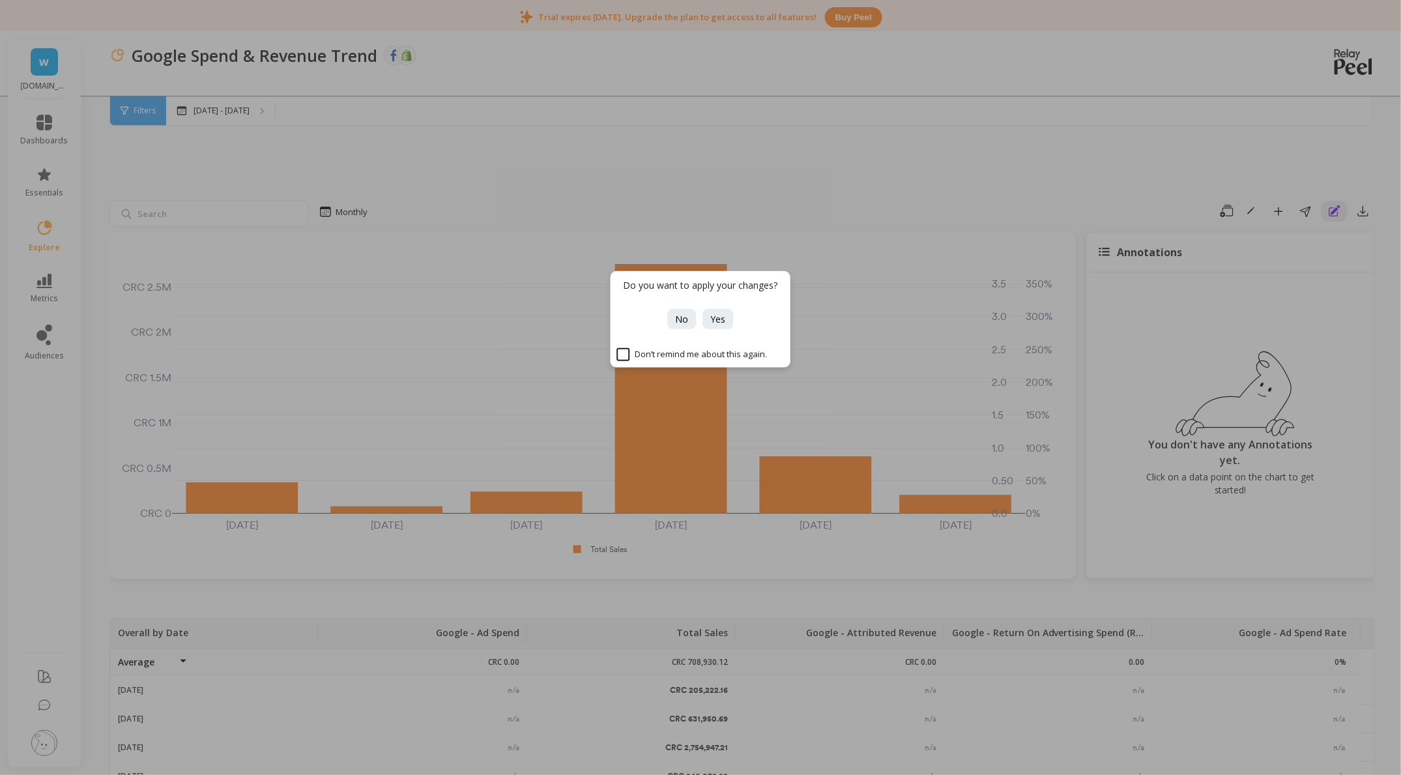
click at [232, 109] on div "Do you want to apply your changes? No Yes Don’t remind me about this again." at bounding box center [700, 387] width 1401 height 775
click at [230, 112] on div "Do you want to apply your changes? No Yes Don’t remind me about this again." at bounding box center [700, 387] width 1401 height 775
drag, startPoint x: 235, startPoint y: 107, endPoint x: 243, endPoint y: 102, distance: 9.1
drag, startPoint x: 248, startPoint y: 96, endPoint x: 689, endPoint y: 315, distance: 492.5
click at [689, 315] on button "No" at bounding box center [682, 319] width 29 height 20
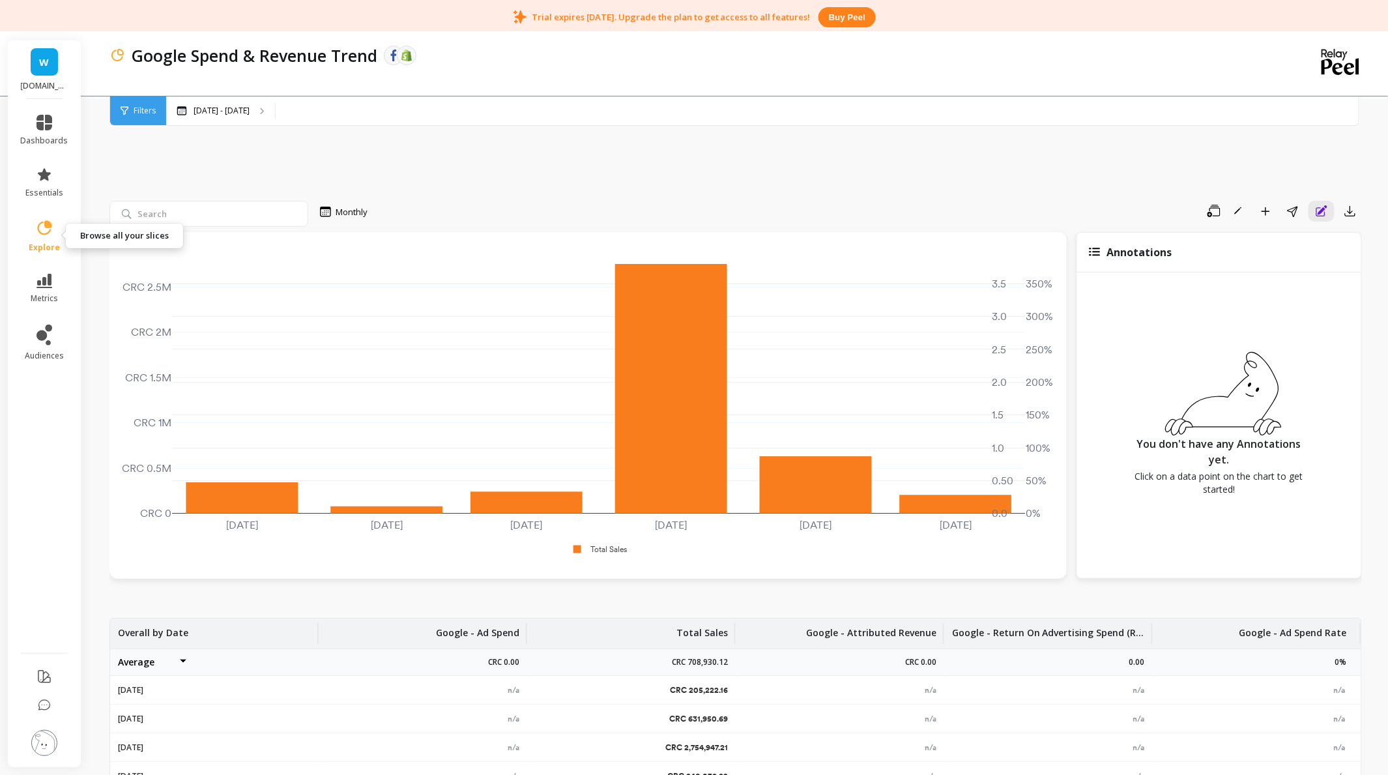
click at [53, 227] on icon at bounding box center [44, 228] width 18 height 18
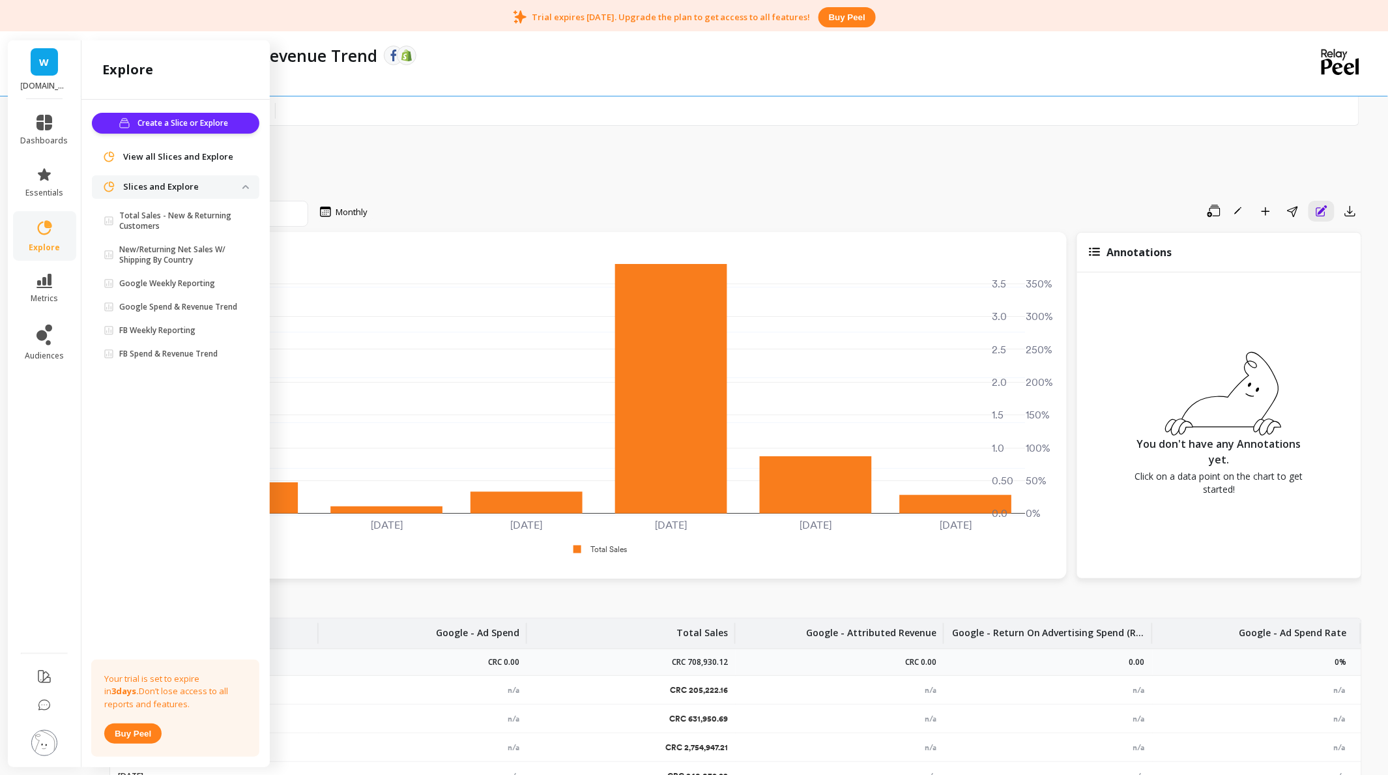
click at [53, 225] on link "explore" at bounding box center [45, 236] width 48 height 34
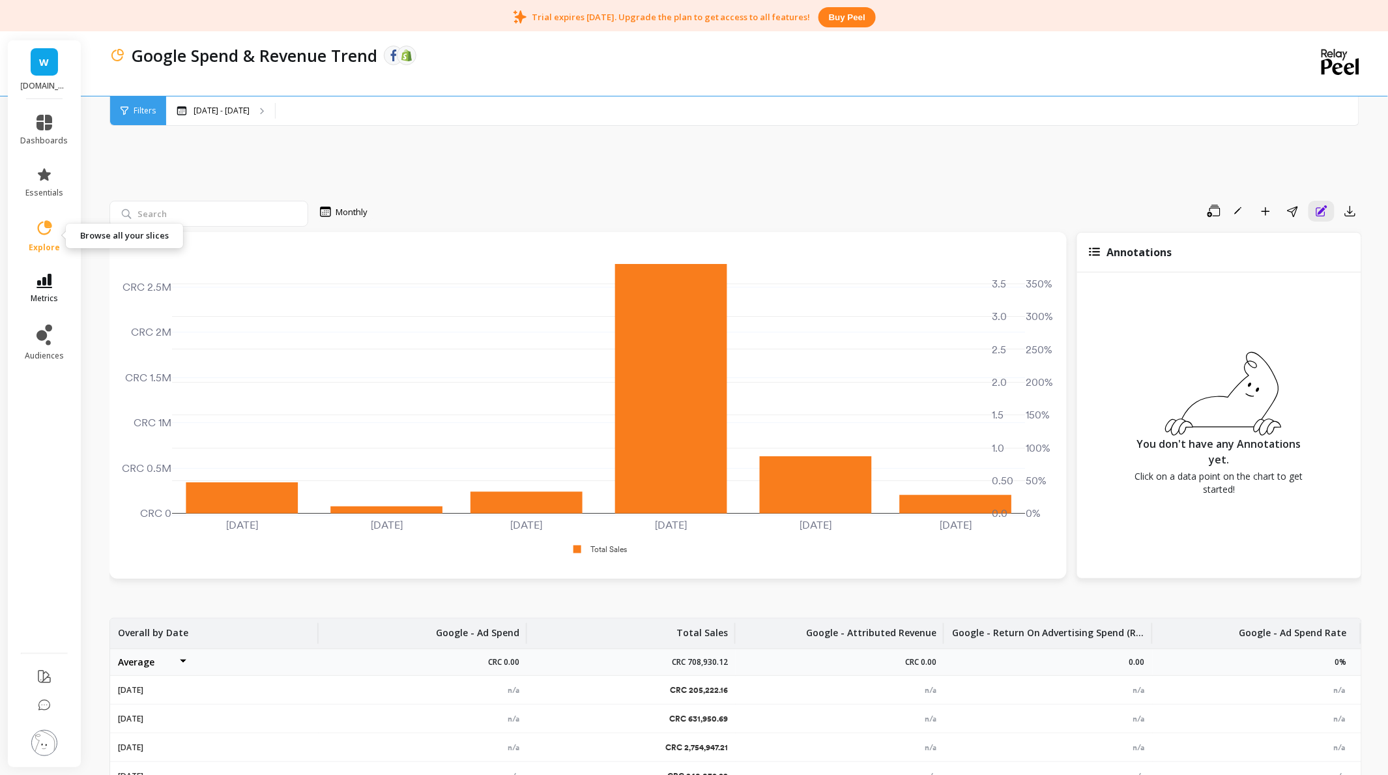
drag, startPoint x: 53, startPoint y: 219, endPoint x: 40, endPoint y: 280, distance: 62.5
click at [40, 280] on icon at bounding box center [44, 281] width 16 height 14
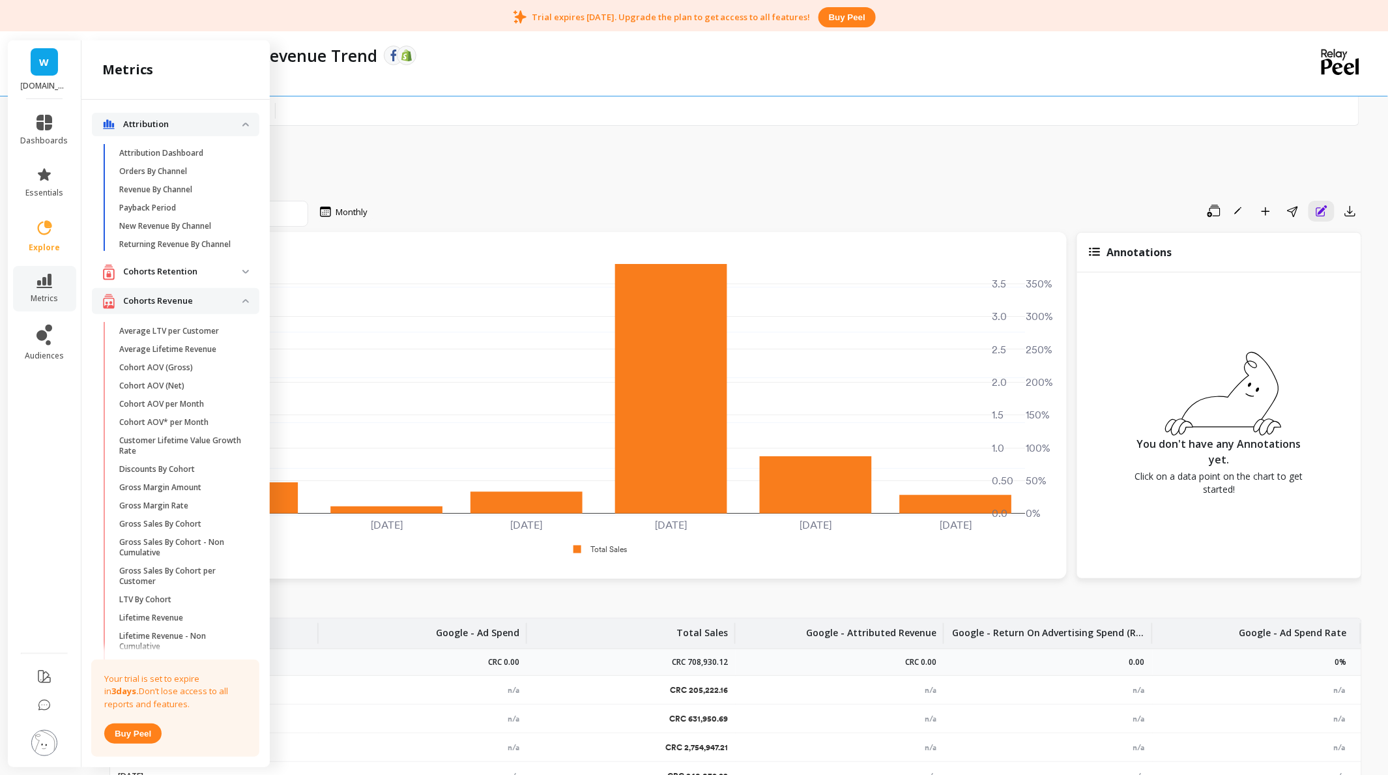
scroll to position [608, 0]
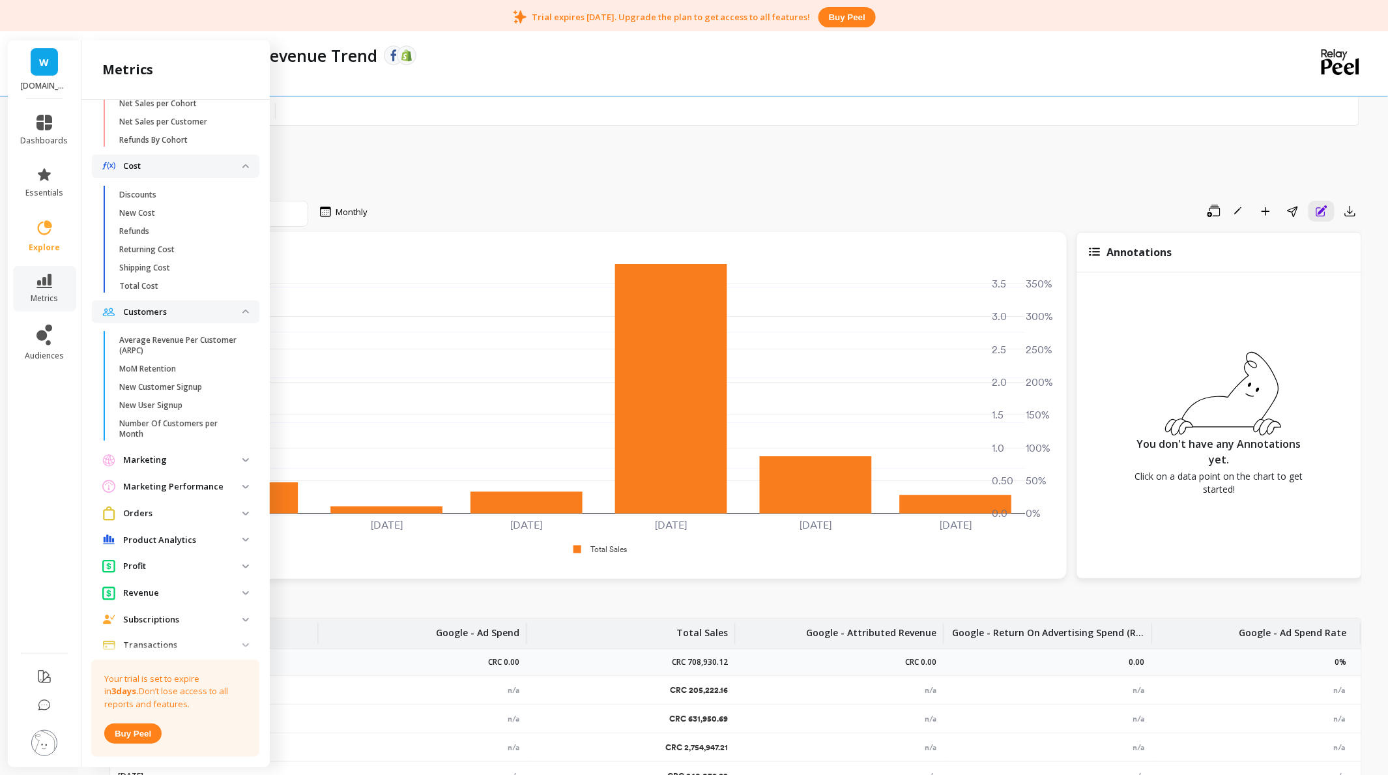
click at [154, 460] on span "Marketing" at bounding box center [175, 459] width 167 height 23
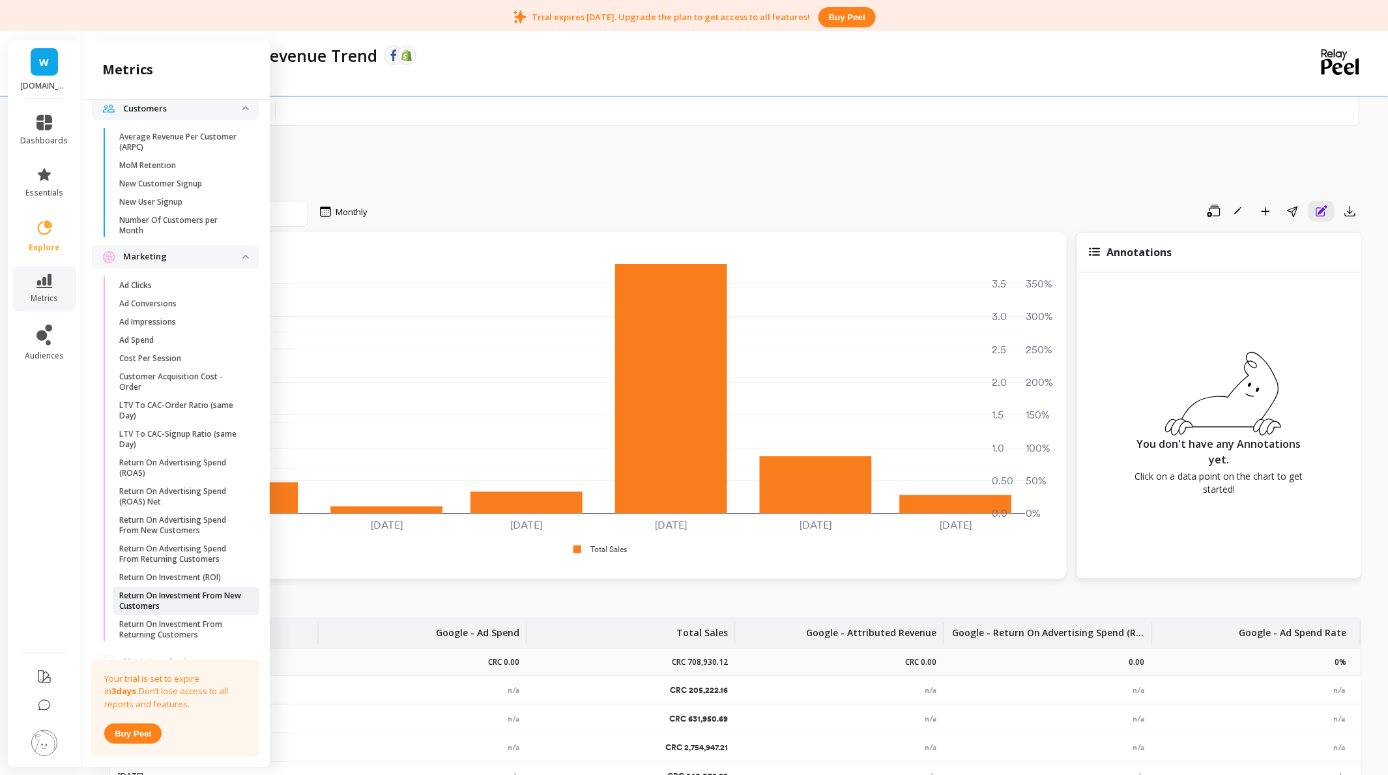
scroll to position [869, 0]
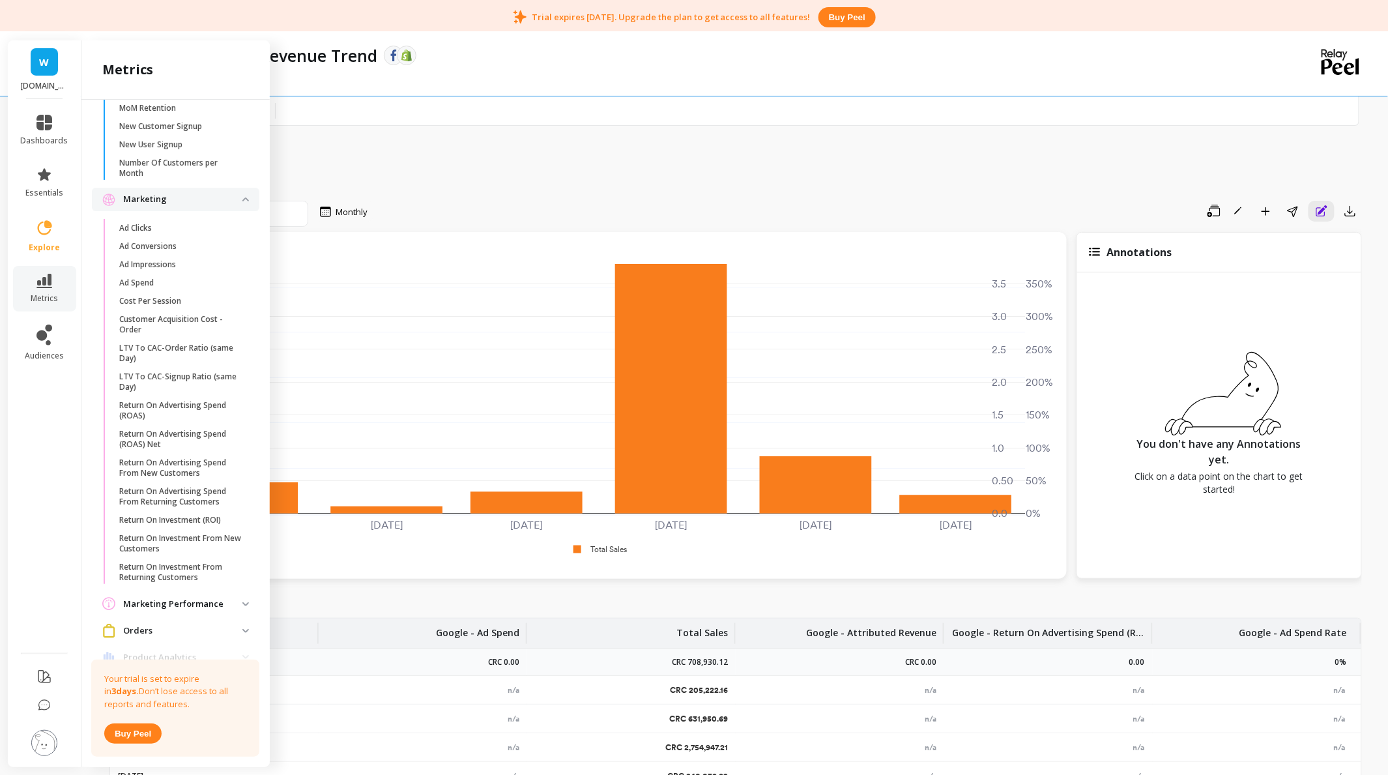
click at [195, 611] on p "Marketing Performance" at bounding box center [182, 604] width 119 height 13
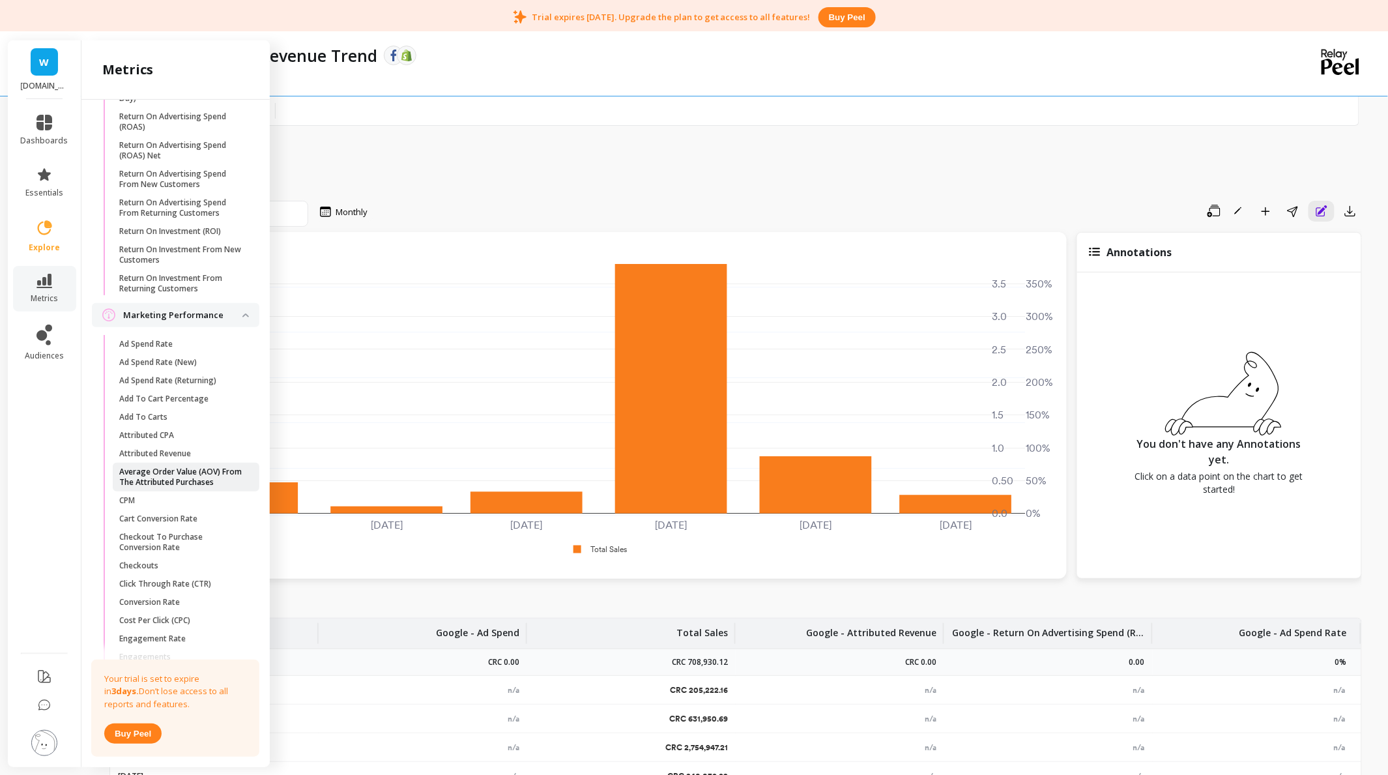
scroll to position [1216, 0]
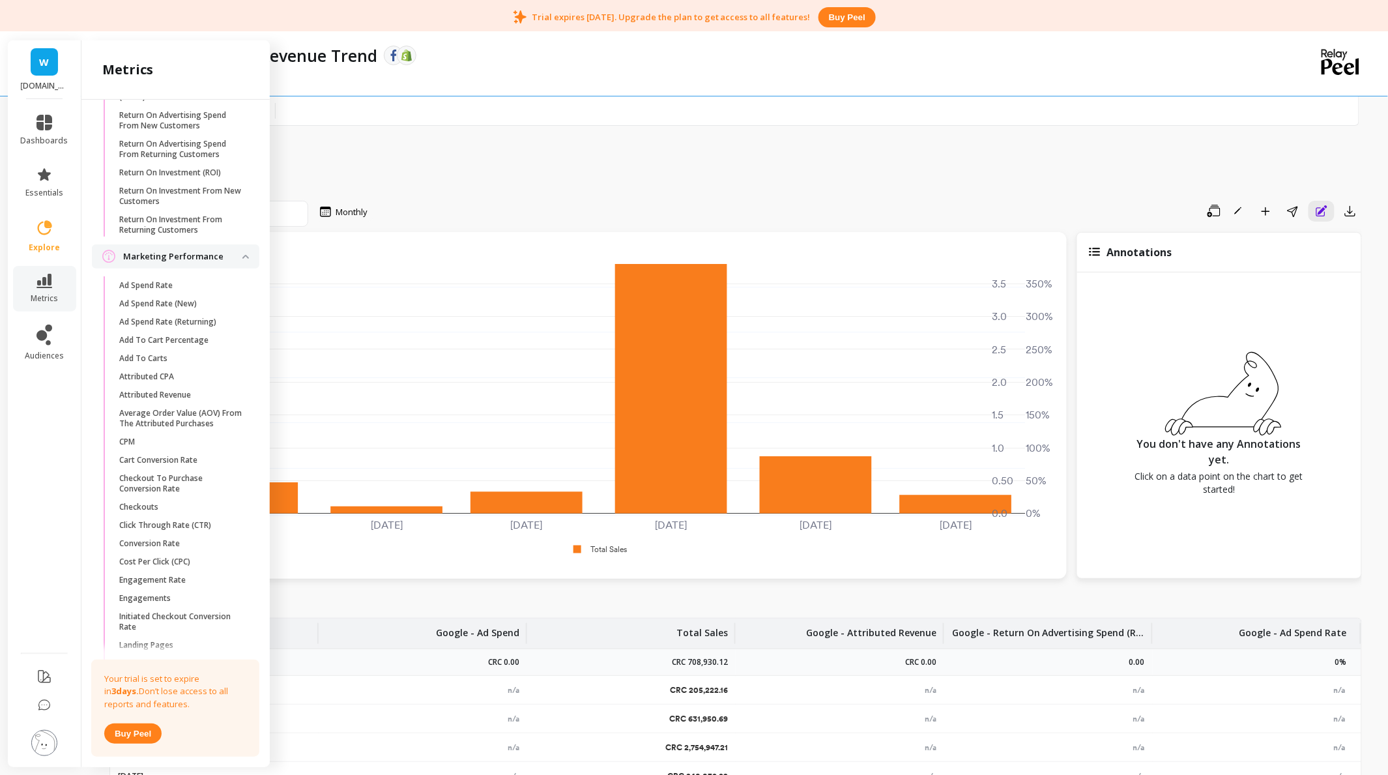
drag, startPoint x: 194, startPoint y: 614, endPoint x: 94, endPoint y: 503, distance: 149.5
click at [94, 503] on li "Marketing Performance Ad Spend Rate Ad Spend Rate (New) Ad Spend Rate (Returnin…" at bounding box center [175, 484] width 167 height 480
drag, startPoint x: 94, startPoint y: 503, endPoint x: 45, endPoint y: 499, distance: 49.0
click at [45, 499] on ul "dashboards essentials explore metrics audiences" at bounding box center [45, 372] width 74 height 530
click at [159, 547] on link "Conversion Rate" at bounding box center [186, 543] width 147 height 18
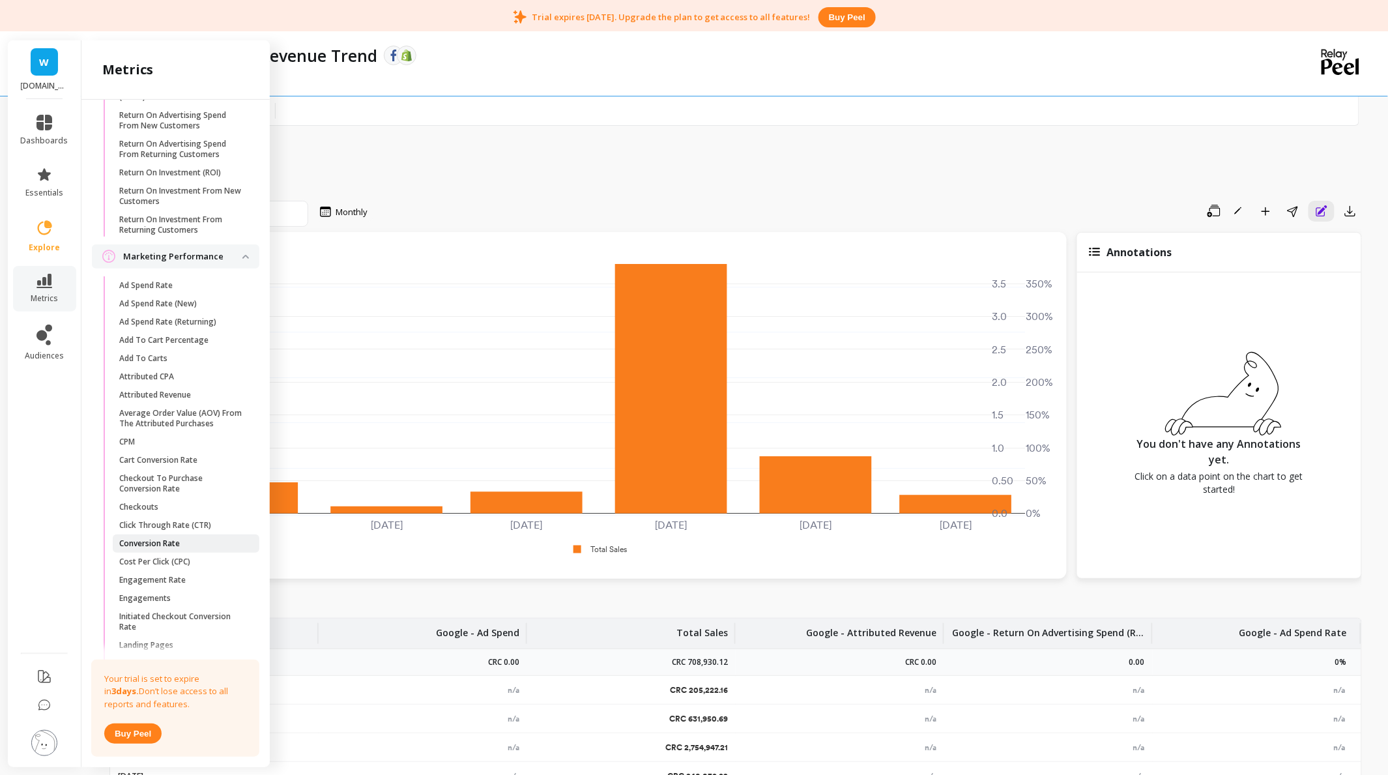
scroll to position [0, 0]
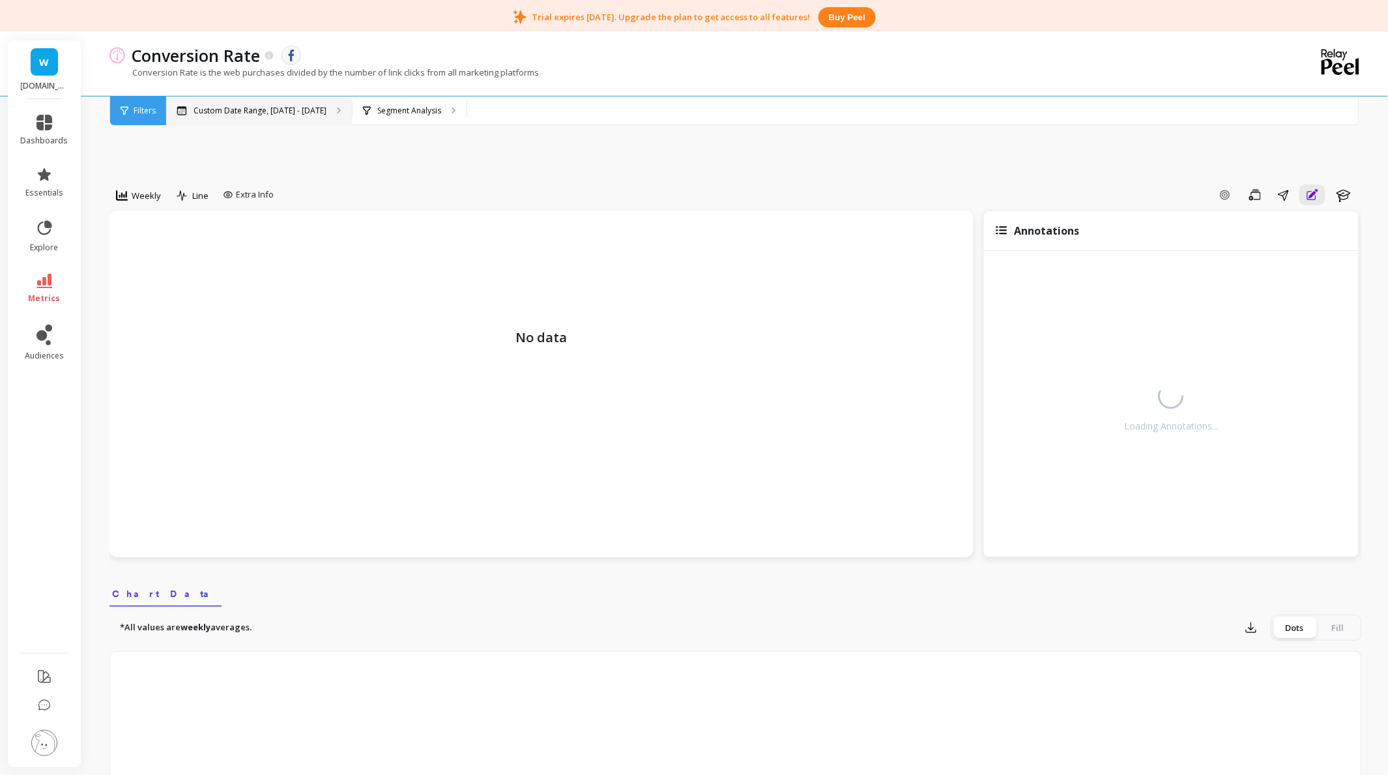
drag, startPoint x: 274, startPoint y: 108, endPoint x: 267, endPoint y: 113, distance: 8.0
drag, startPoint x: 267, startPoint y: 113, endPoint x: 257, endPoint y: 129, distance: 19.3
click at [257, 129] on div "Weekly Line Extra Info Add Goal Save Share Annotations Learn No data Annotation…" at bounding box center [735, 755] width 1252 height 1339
drag, startPoint x: 257, startPoint y: 129, endPoint x: 155, endPoint y: 152, distance: 104.3
drag, startPoint x: 155, startPoint y: 152, endPoint x: 155, endPoint y: 145, distance: 7.8
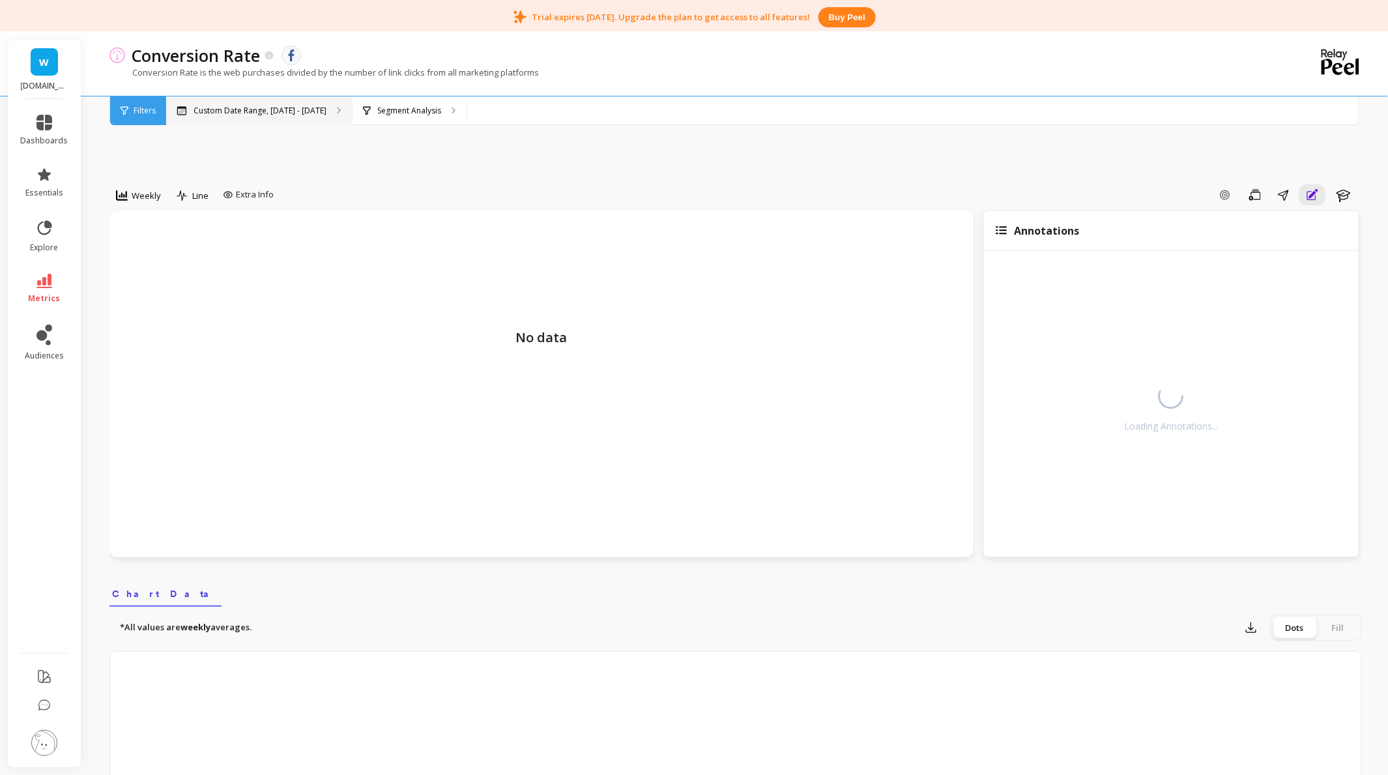
drag, startPoint x: 155, startPoint y: 145, endPoint x: 222, endPoint y: 113, distance: 74.3
drag, startPoint x: 222, startPoint y: 113, endPoint x: 160, endPoint y: 252, distance: 152.0
click at [160, 252] on p "No data" at bounding box center [542, 286] width 838 height 124
click at [243, 94] on div "Conversion Rate The data you are viewing comes from: Facebook Ads Conversion Ra…" at bounding box center [682, 63] width 1146 height 65
click at [256, 108] on div "Custom Date Range, [DATE] - [DATE]" at bounding box center [259, 110] width 186 height 29
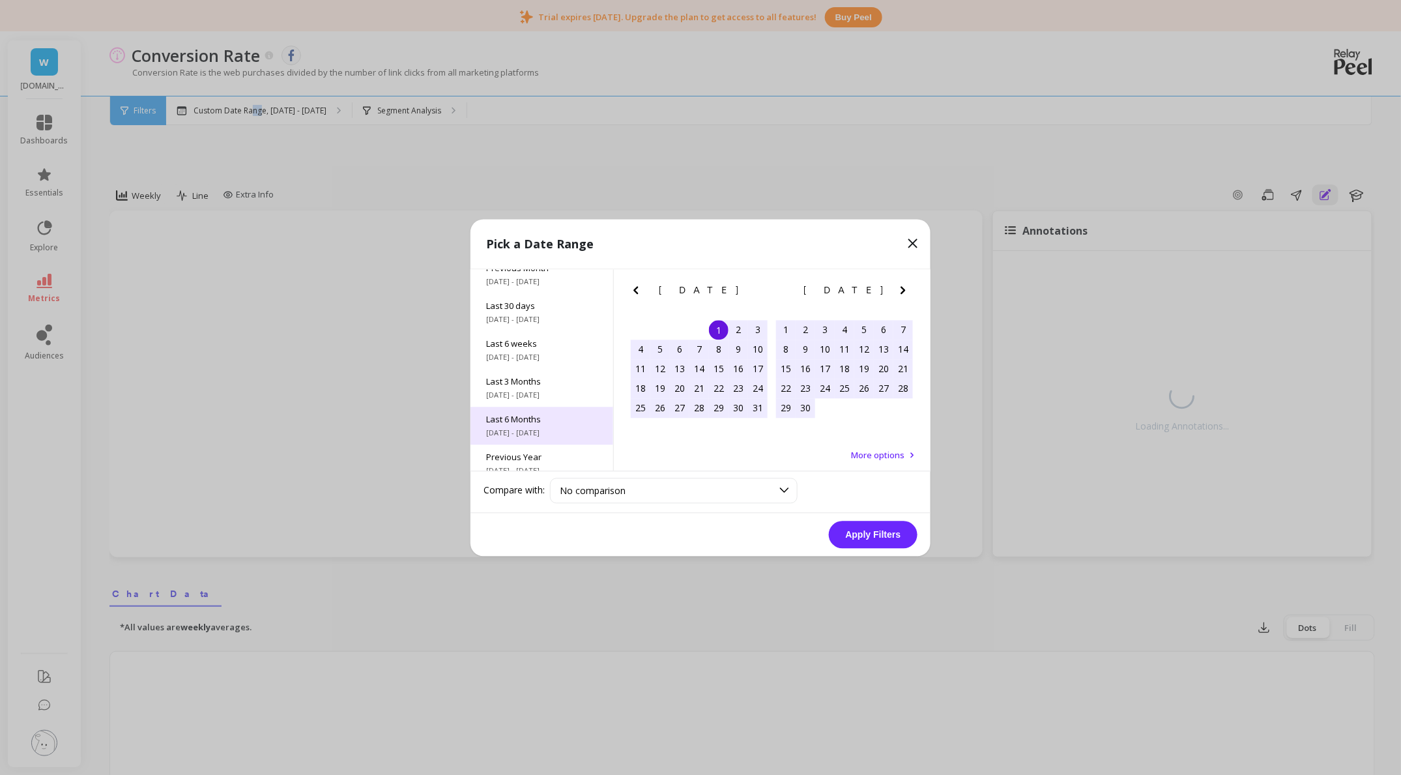
scroll to position [176, 0]
click at [527, 444] on span "All Data" at bounding box center [541, 446] width 111 height 12
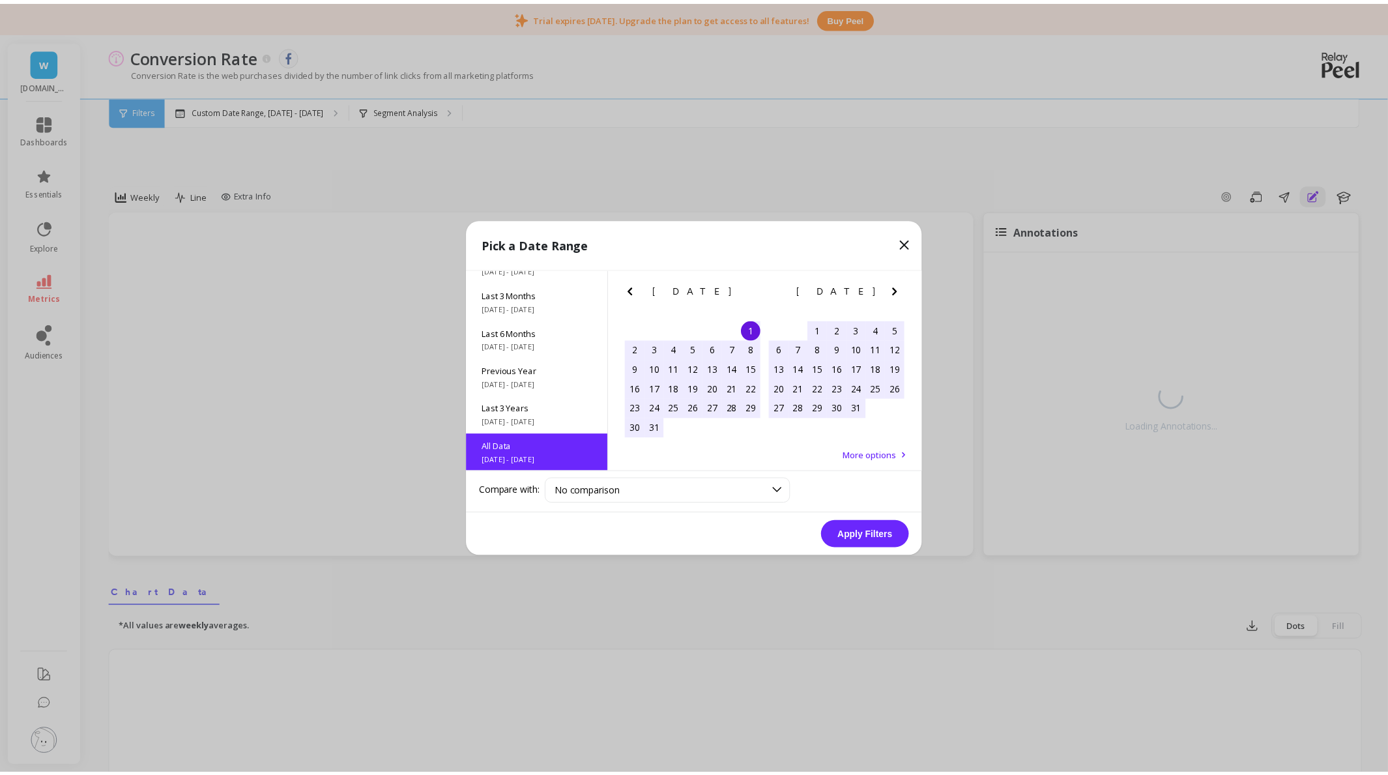
scroll to position [1, 0]
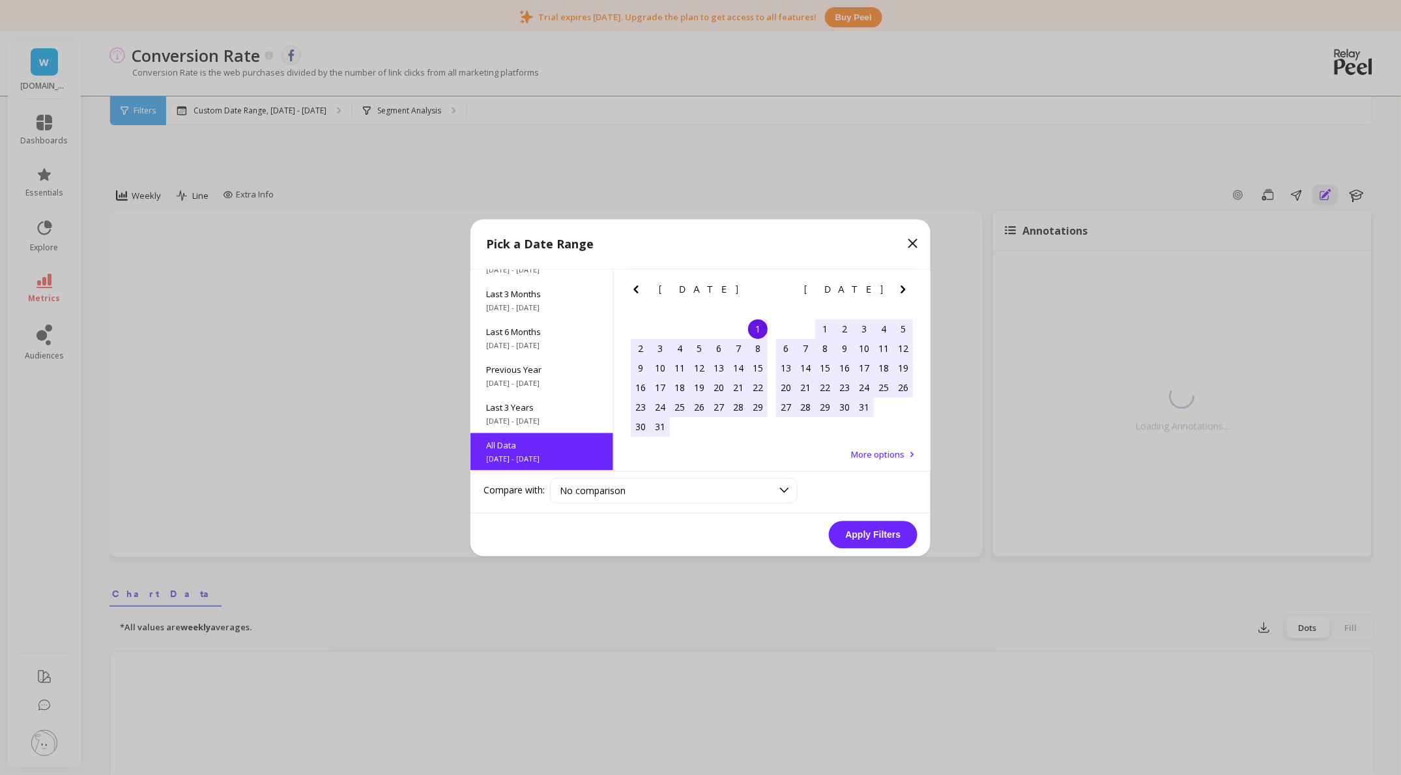
click at [865, 524] on button "Apply Filters" at bounding box center [873, 534] width 89 height 27
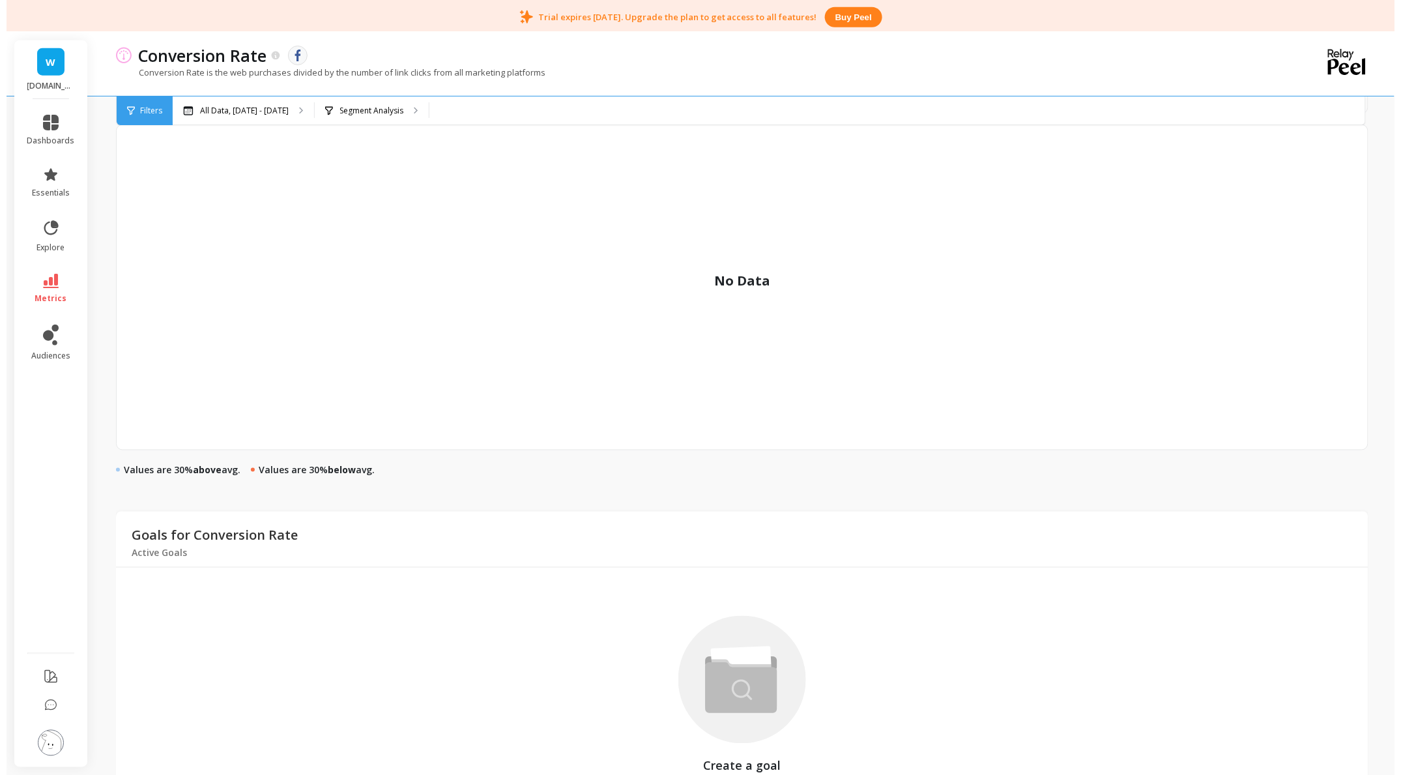
scroll to position [493, 0]
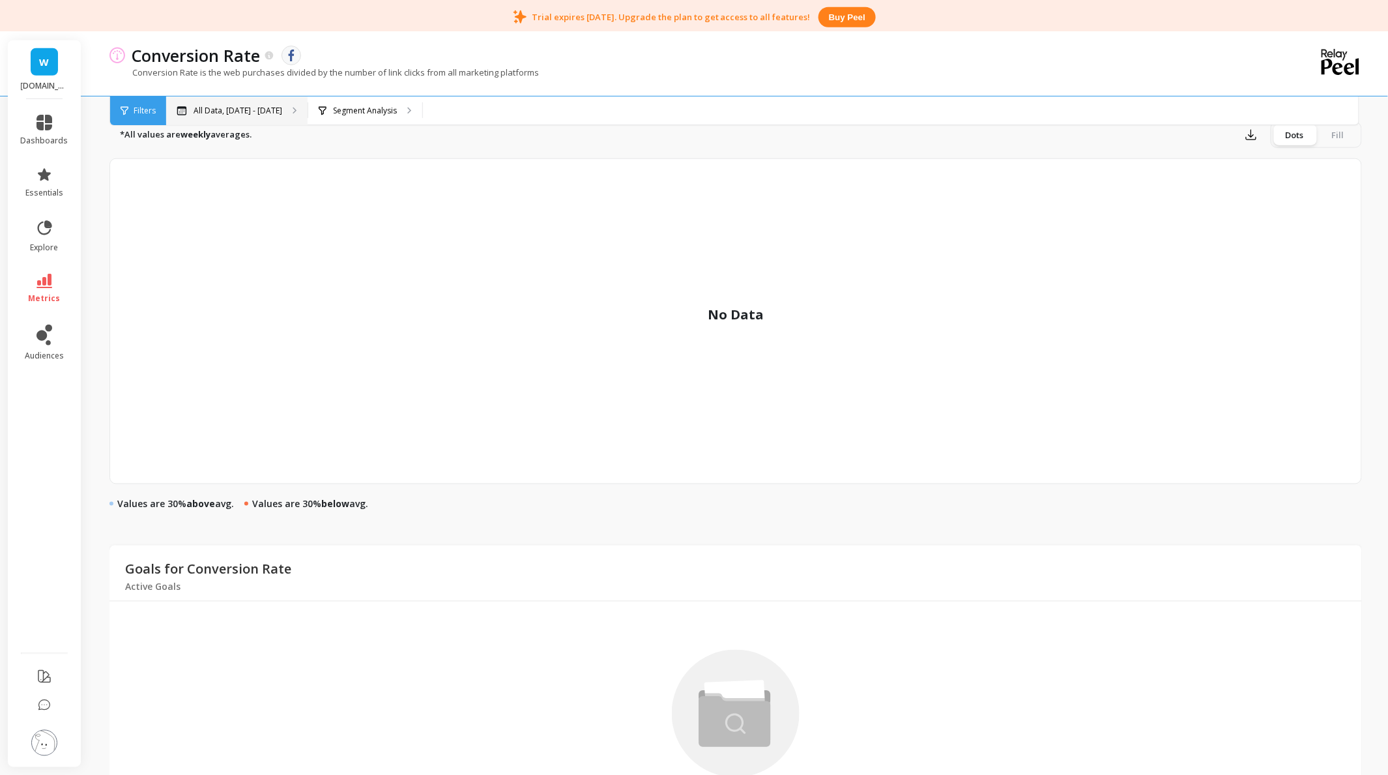
drag, startPoint x: 292, startPoint y: 108, endPoint x: 290, endPoint y: 116, distance: 8.1
click at [290, 116] on div "All Data, [DATE] - [DATE]" at bounding box center [236, 110] width 141 height 29
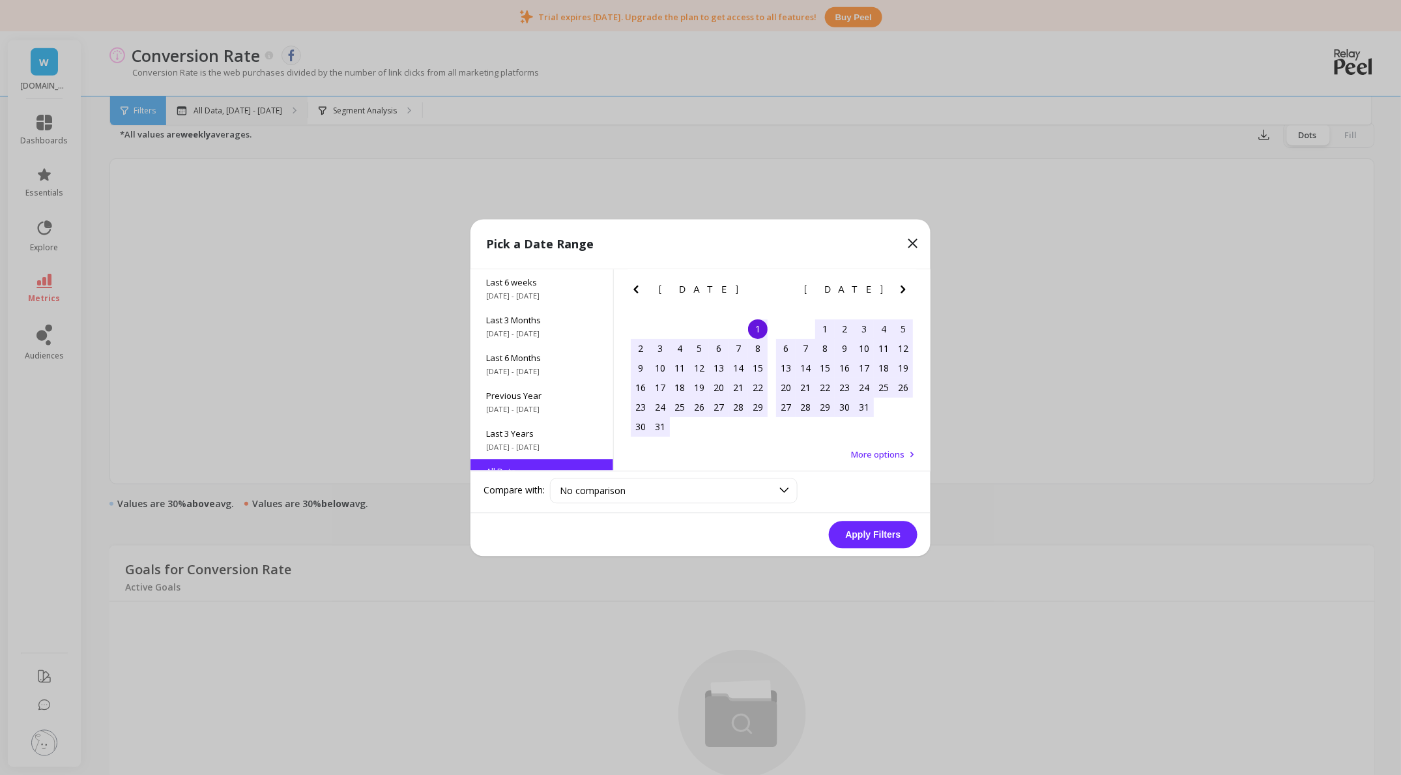
scroll to position [176, 0]
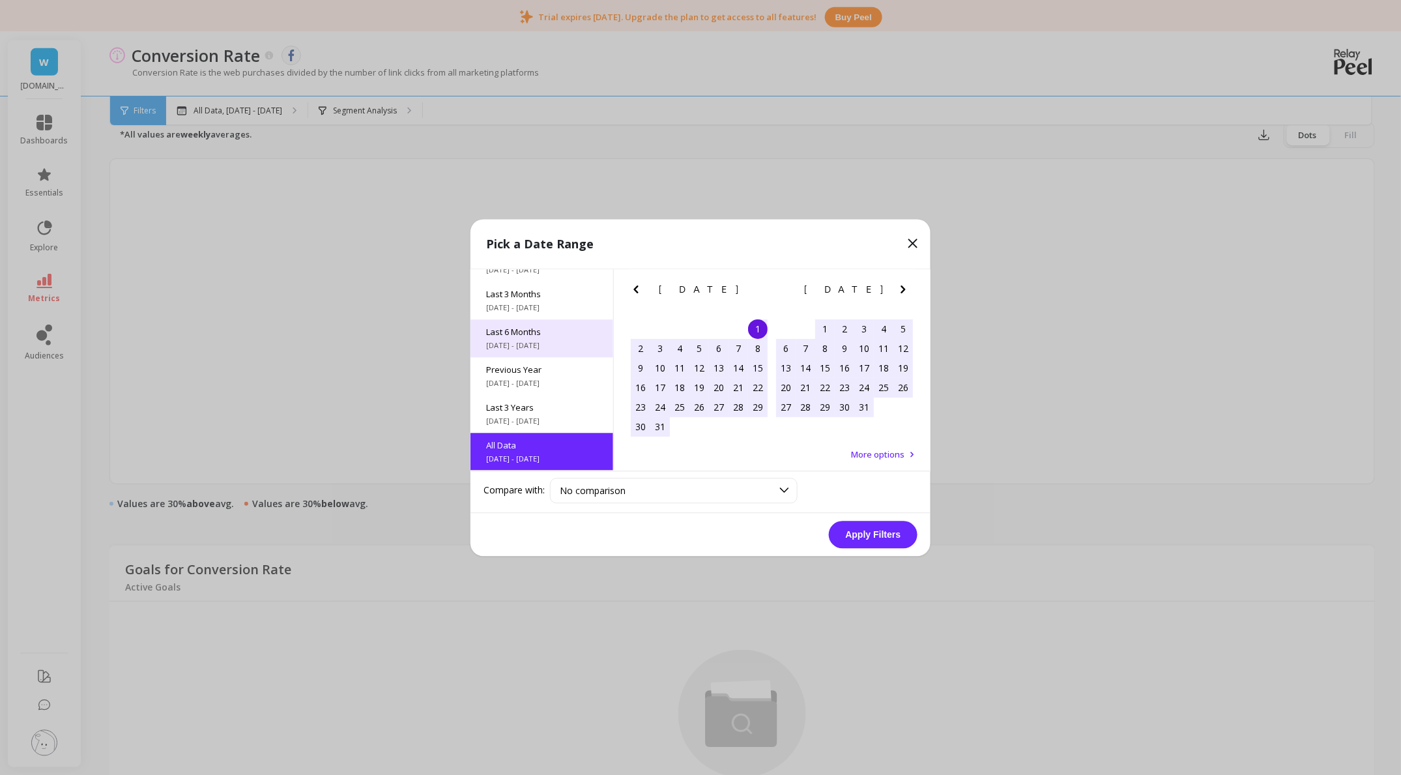
click at [523, 355] on div "Last 6 Months [DATE] - [DATE]" at bounding box center [541, 338] width 143 height 38
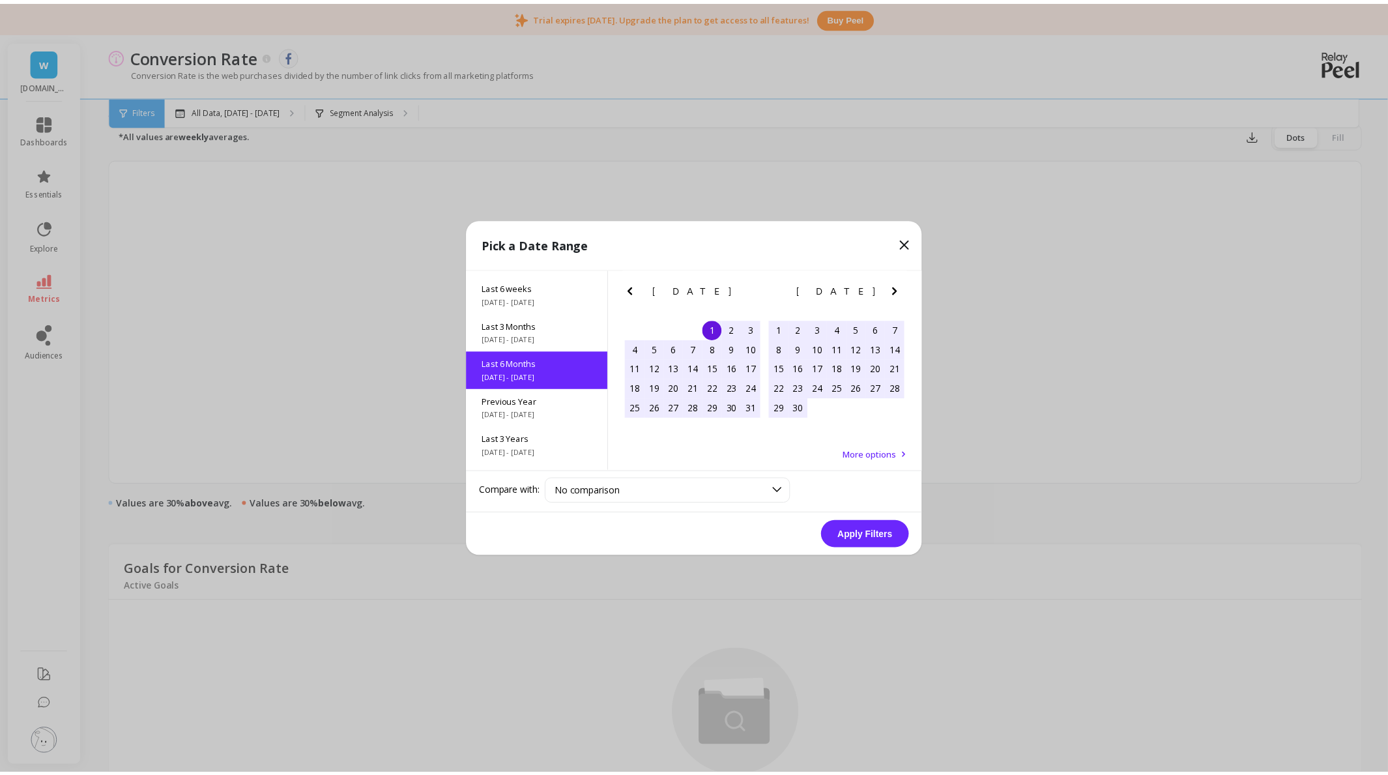
scroll to position [0, 0]
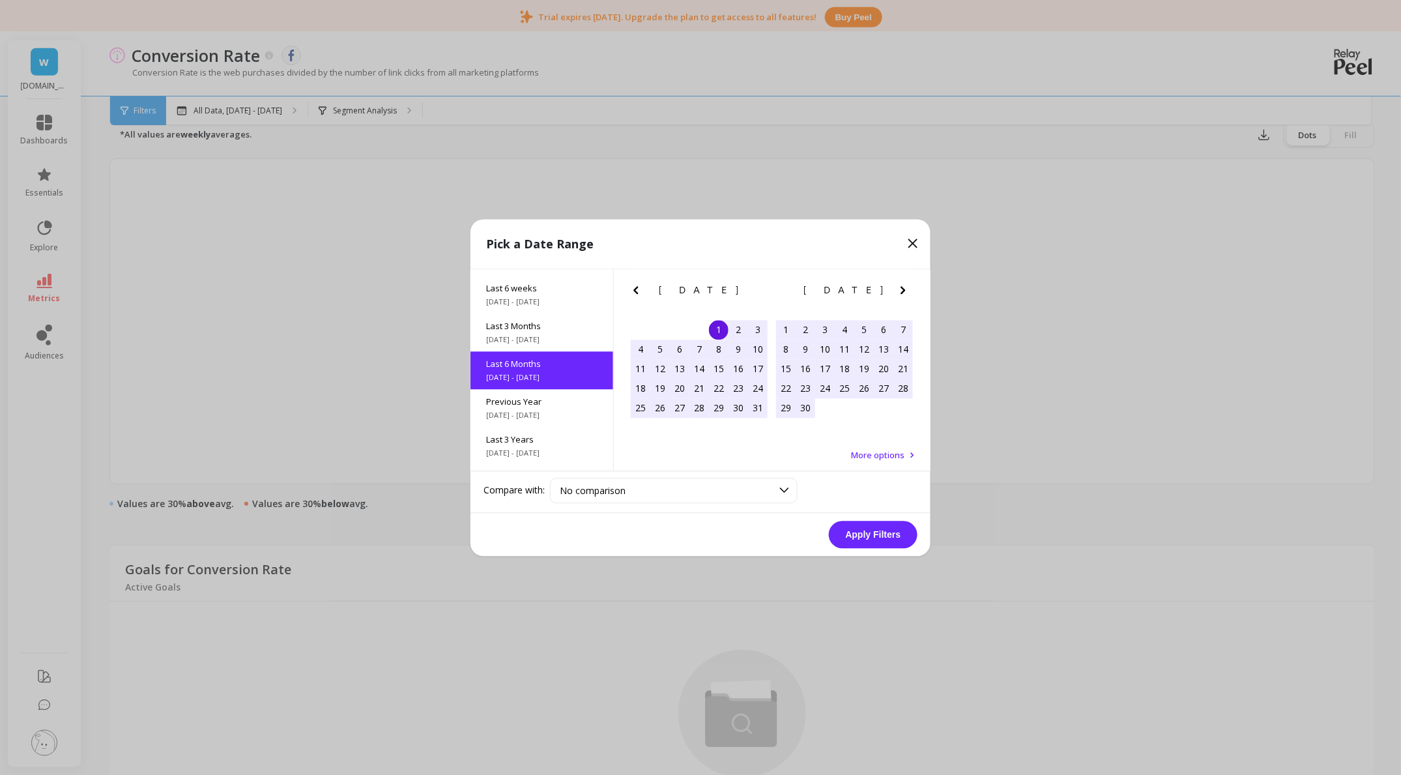
click at [890, 528] on button "Apply Filters" at bounding box center [873, 534] width 89 height 27
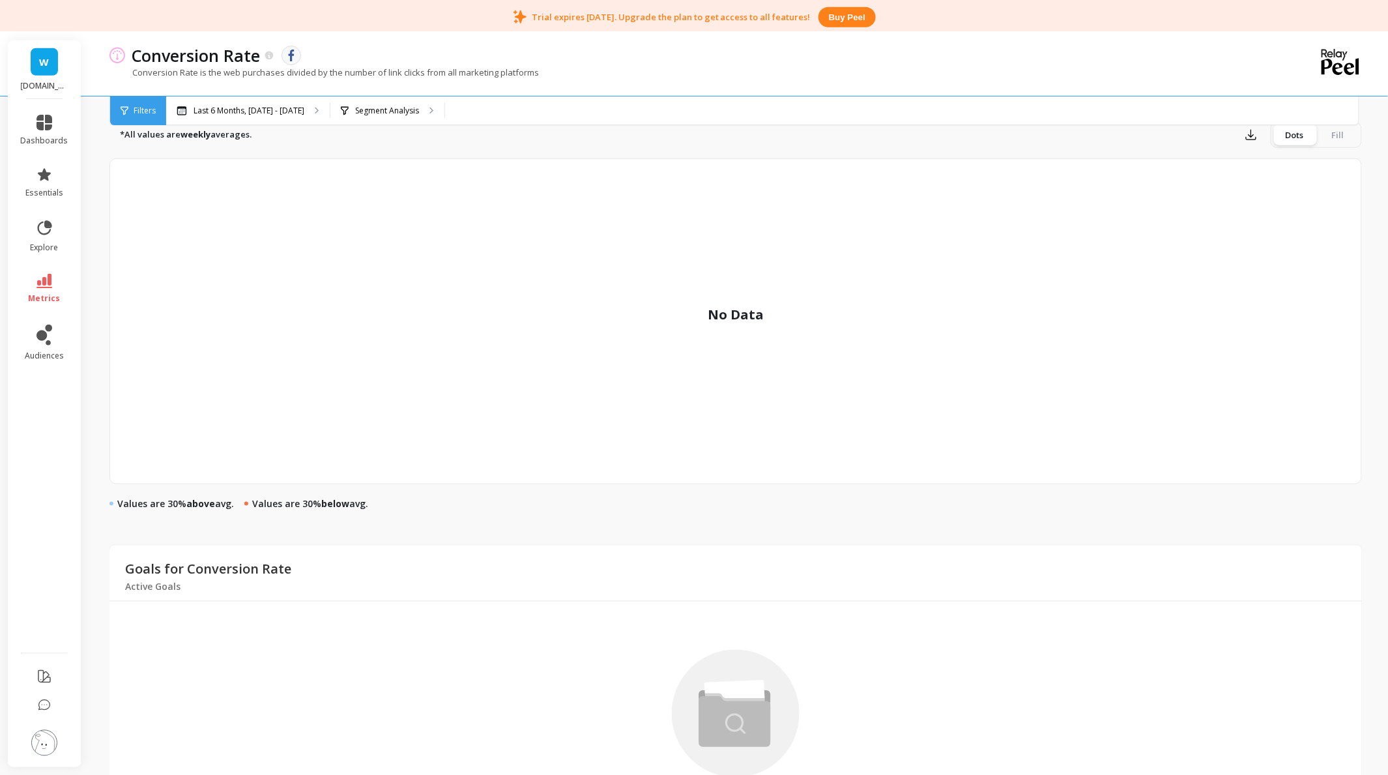
drag, startPoint x: 890, startPoint y: 524, endPoint x: 740, endPoint y: 515, distance: 150.1
click at [740, 515] on div "Weekly Line Extra Info Add Goal Save Share Annotations Learn No data Annotation…" at bounding box center [735, 262] width 1252 height 1339
drag, startPoint x: 676, startPoint y: 257, endPoint x: 657, endPoint y: 227, distance: 35.4
drag, startPoint x: 657, startPoint y: 227, endPoint x: 653, endPoint y: 207, distance: 20.7
drag, startPoint x: 653, startPoint y: 207, endPoint x: 173, endPoint y: 201, distance: 480.3
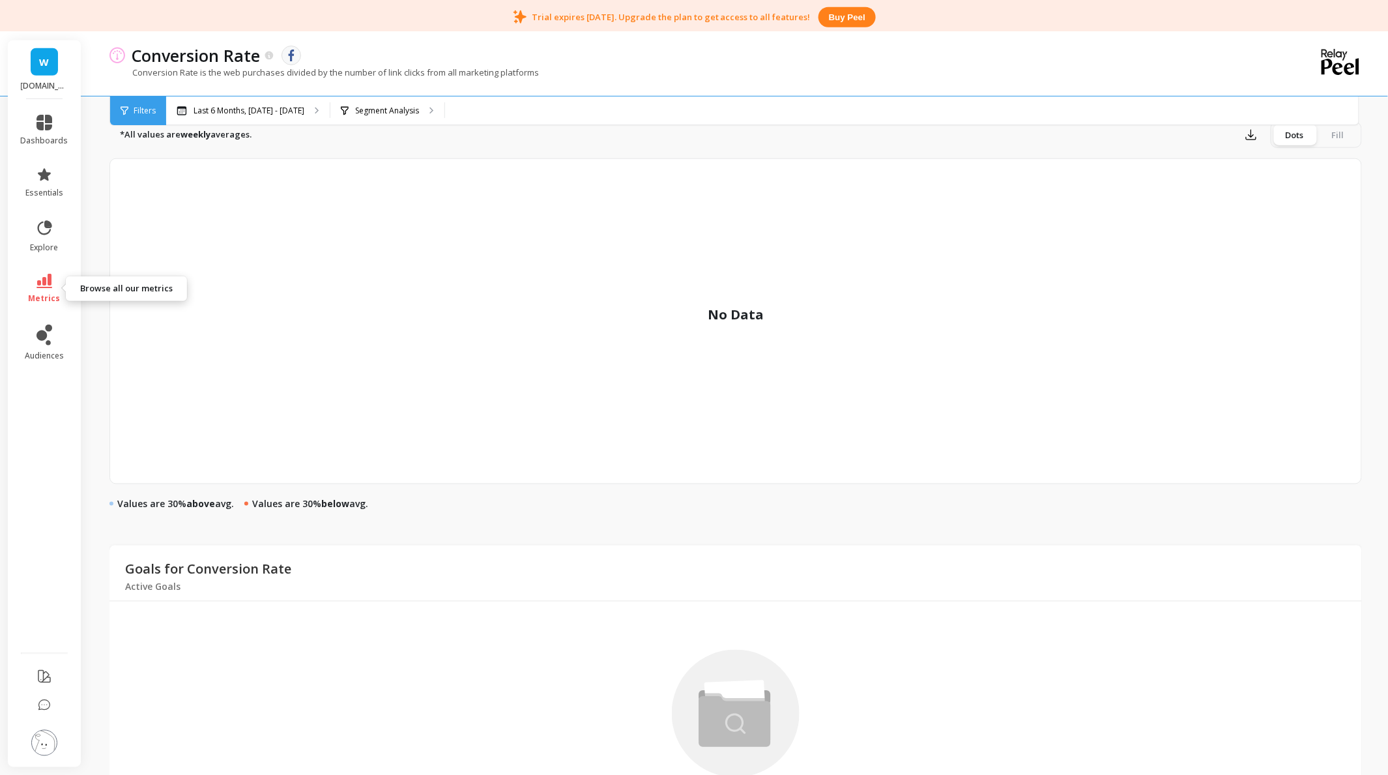
drag, startPoint x: 173, startPoint y: 201, endPoint x: 42, endPoint y: 284, distance: 154.7
click at [42, 284] on icon at bounding box center [44, 281] width 16 height 14
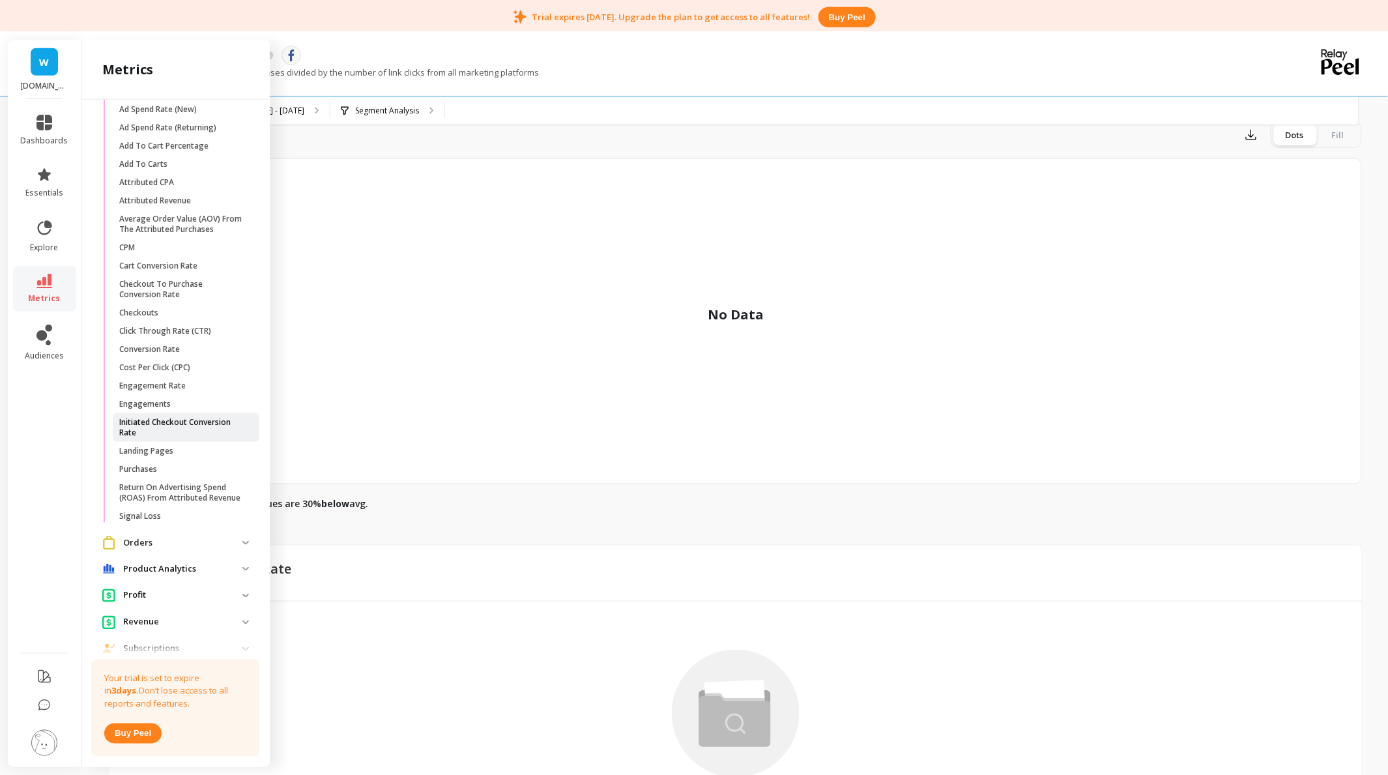
scroll to position [1508, 0]
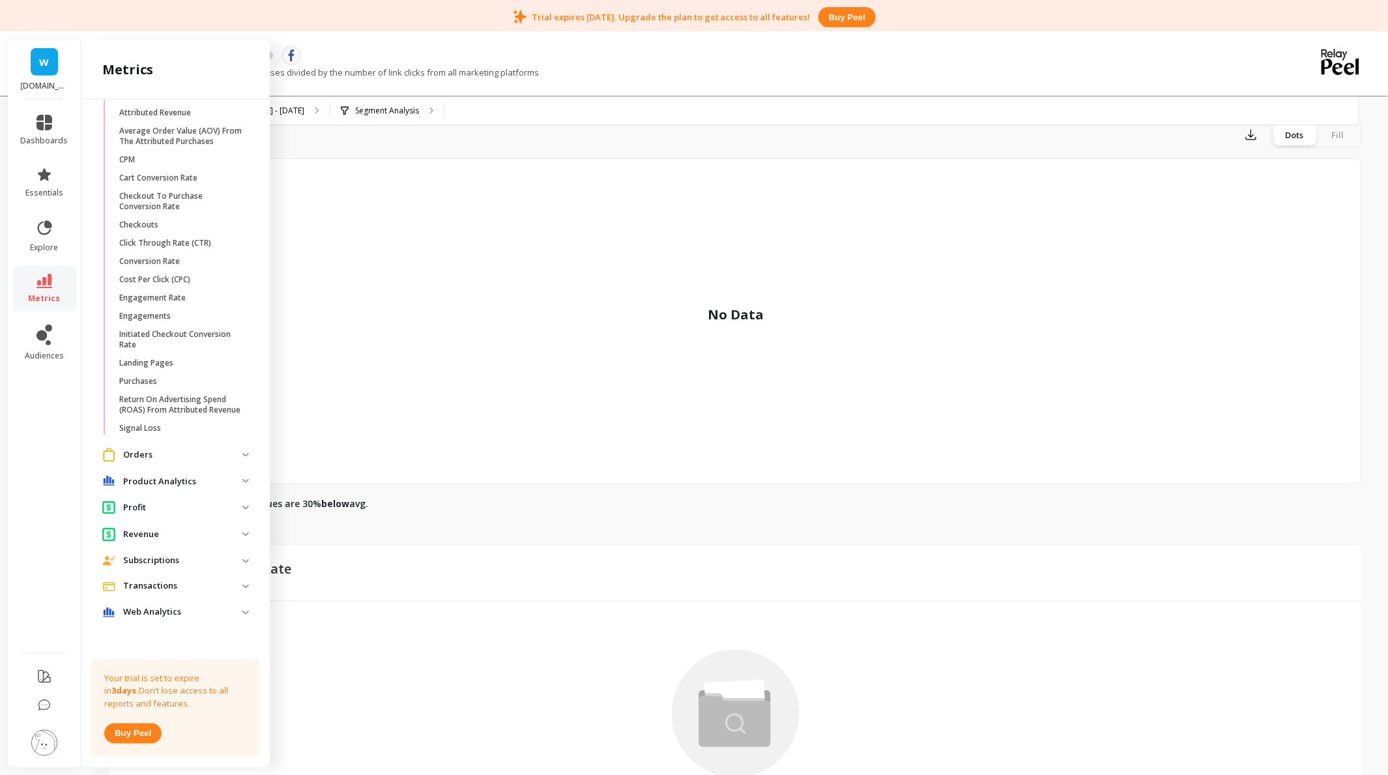
click at [168, 618] on analytics "Web Analytics" at bounding box center [175, 612] width 167 height 23
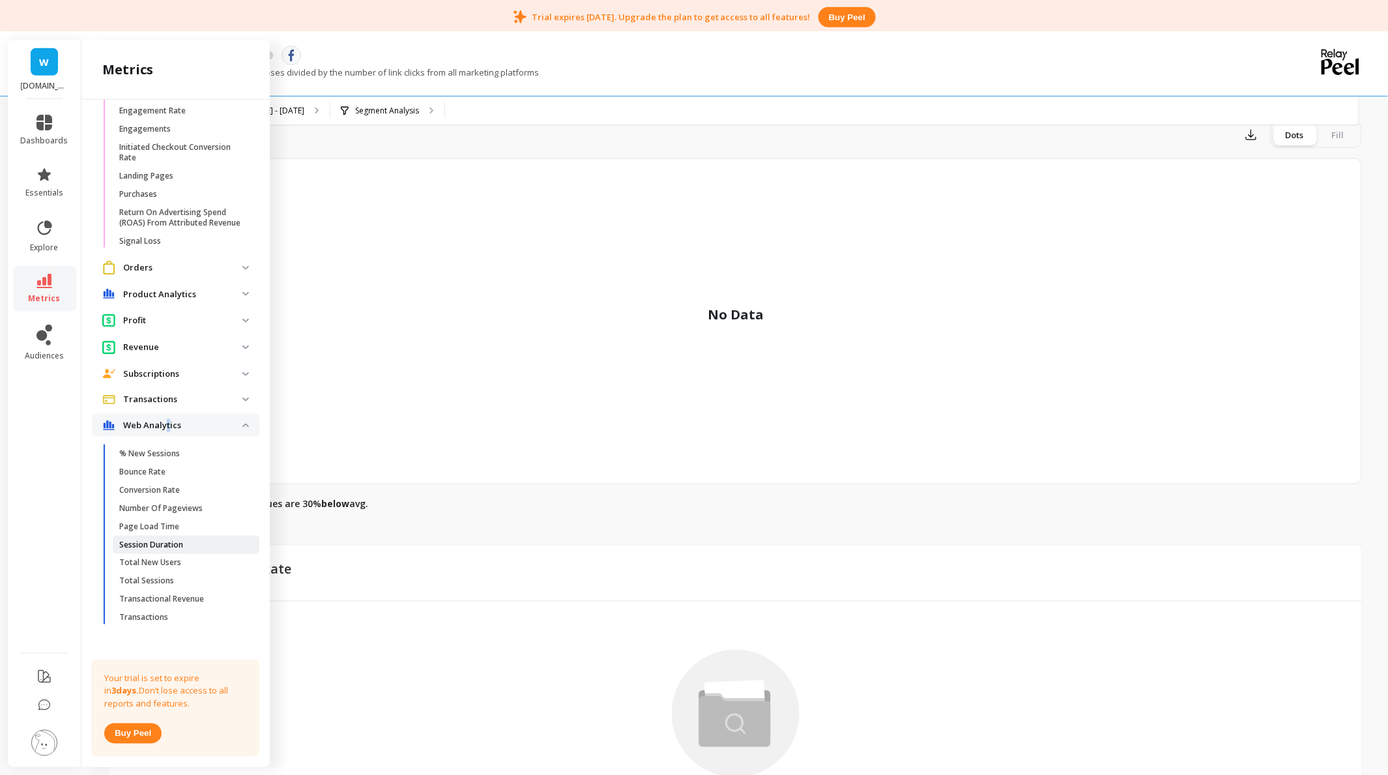
scroll to position [1701, 0]
drag, startPoint x: 224, startPoint y: 429, endPoint x: 131, endPoint y: 467, distance: 100.8
click at [131, 467] on p "Bounce Rate" at bounding box center [142, 466] width 46 height 10
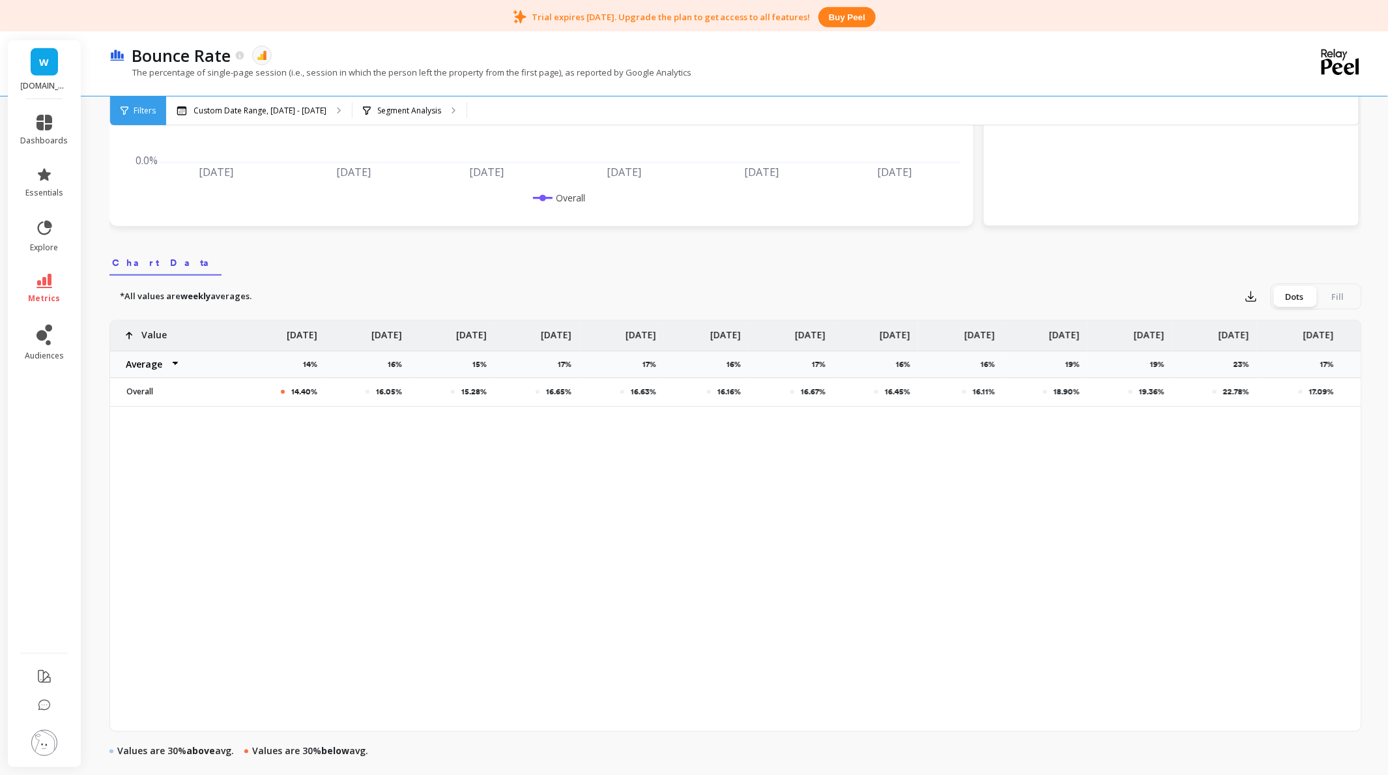
scroll to position [318, 0]
